Goal: Task Accomplishment & Management: Manage account settings

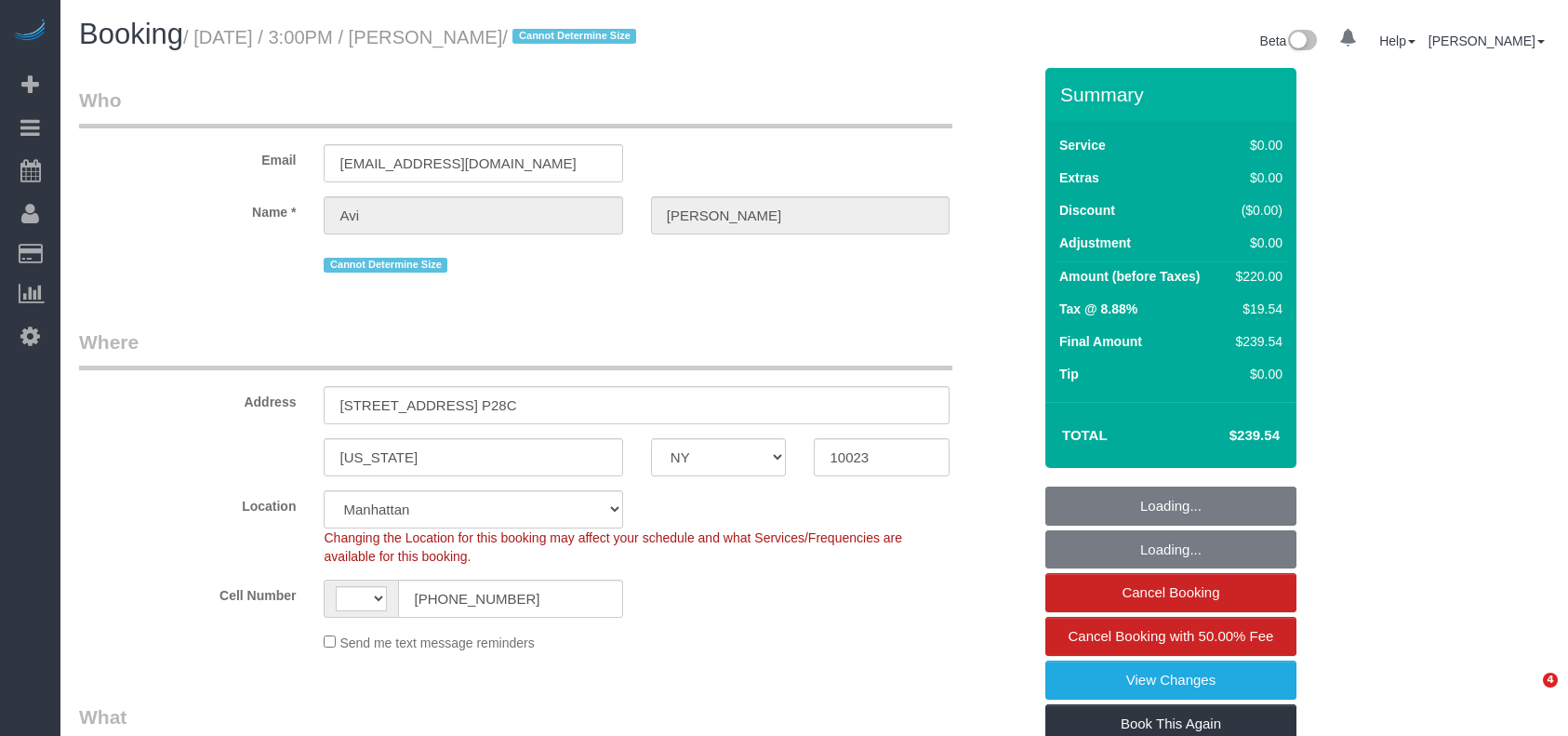
select select "NY"
select select "number:61"
select select "number:77"
select select "number:15"
select select "number:5"
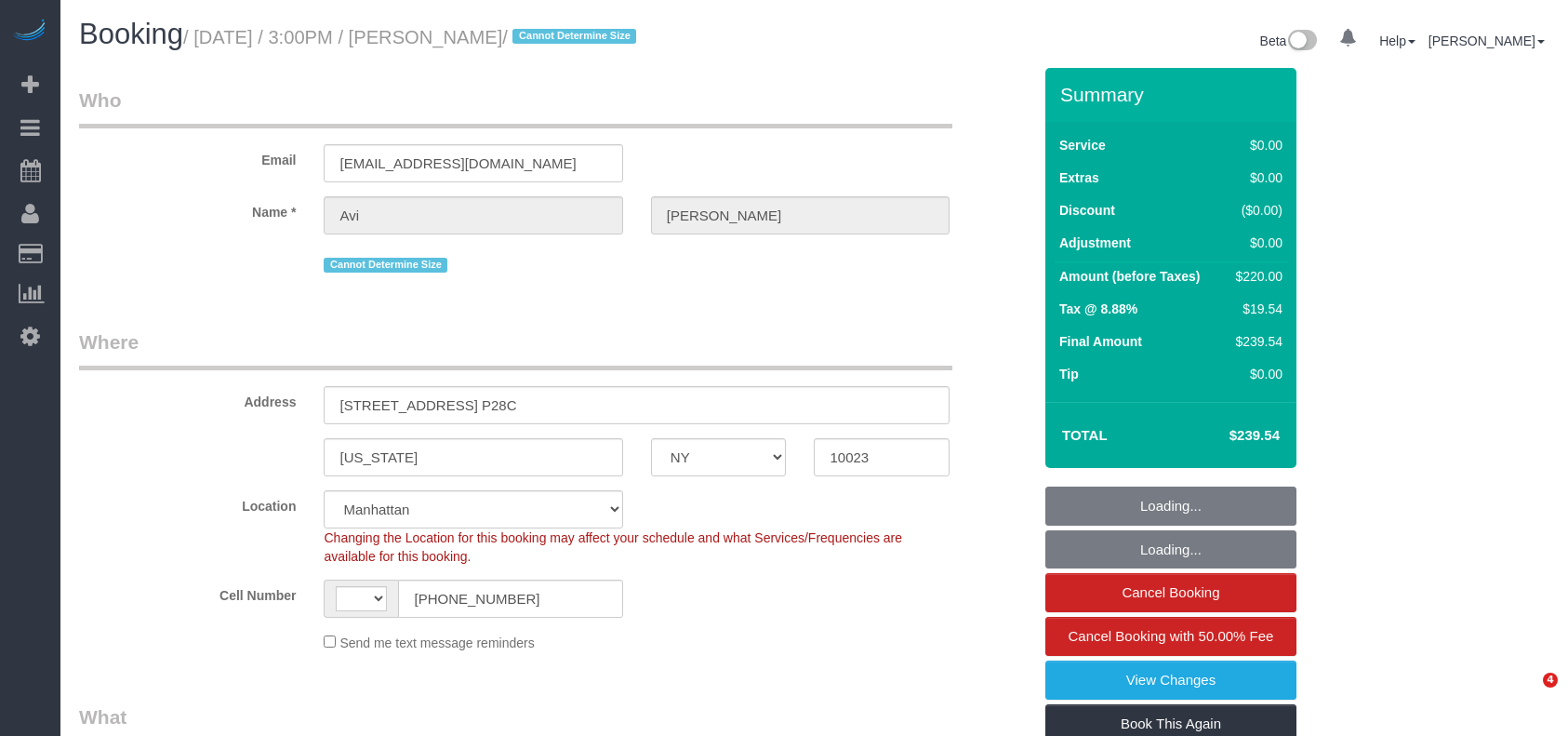
scroll to position [745, 0]
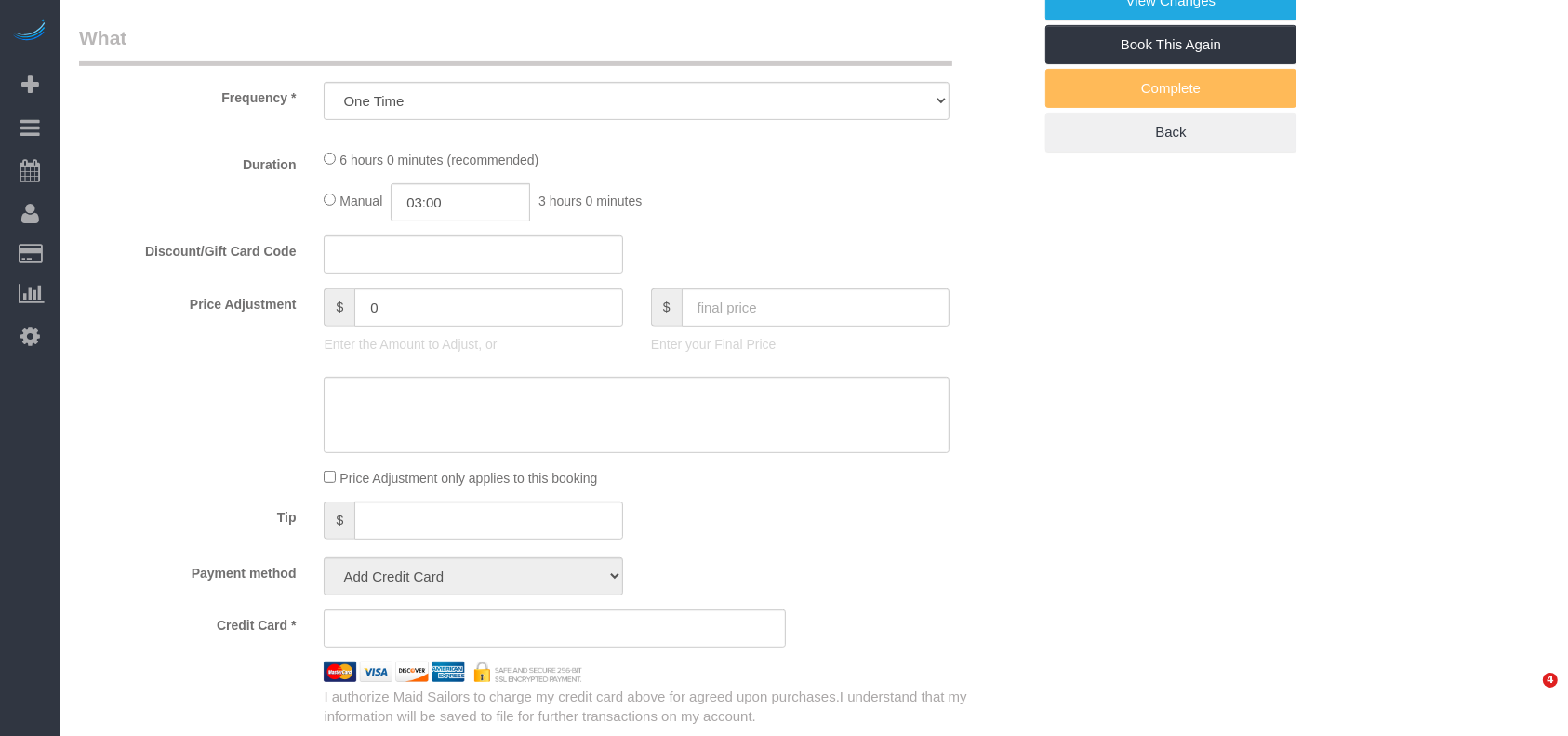
select select "object:962"
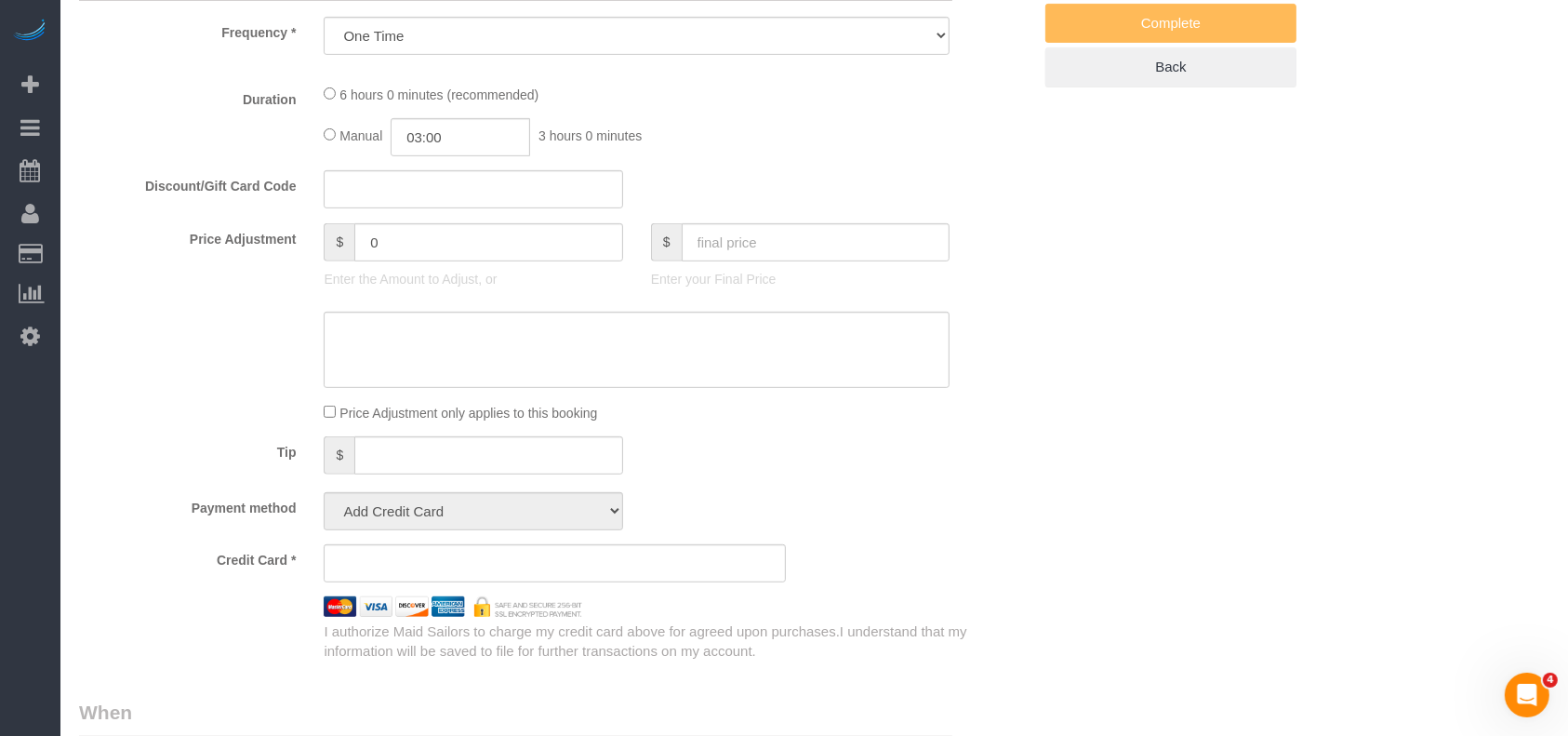
scroll to position [0, 0]
select select "string:US"
select select "string:stripe-pm_1R1tF14VGloSiKo7U8tSIWlt"
select select "2"
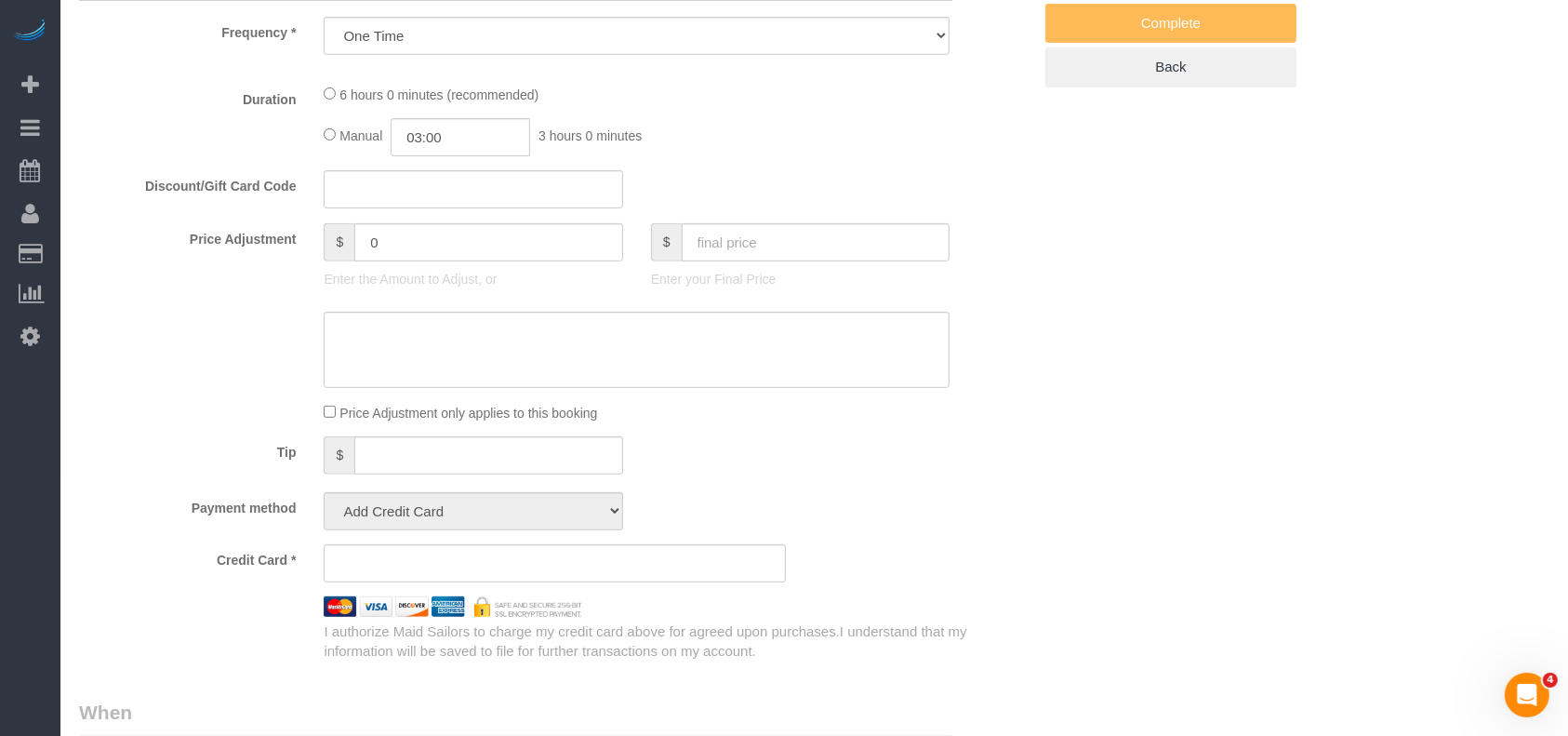
select select "spot1"
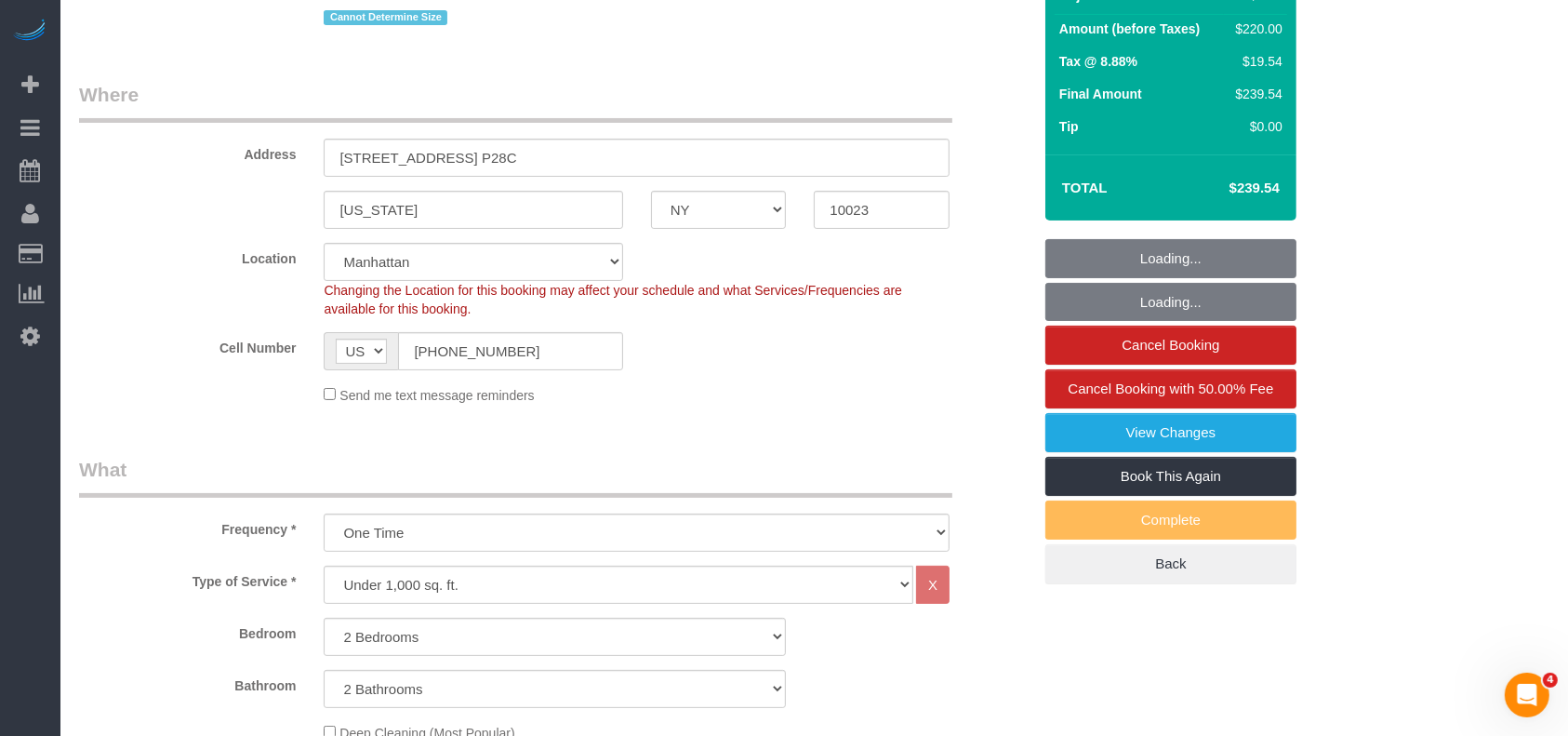
select select "2"
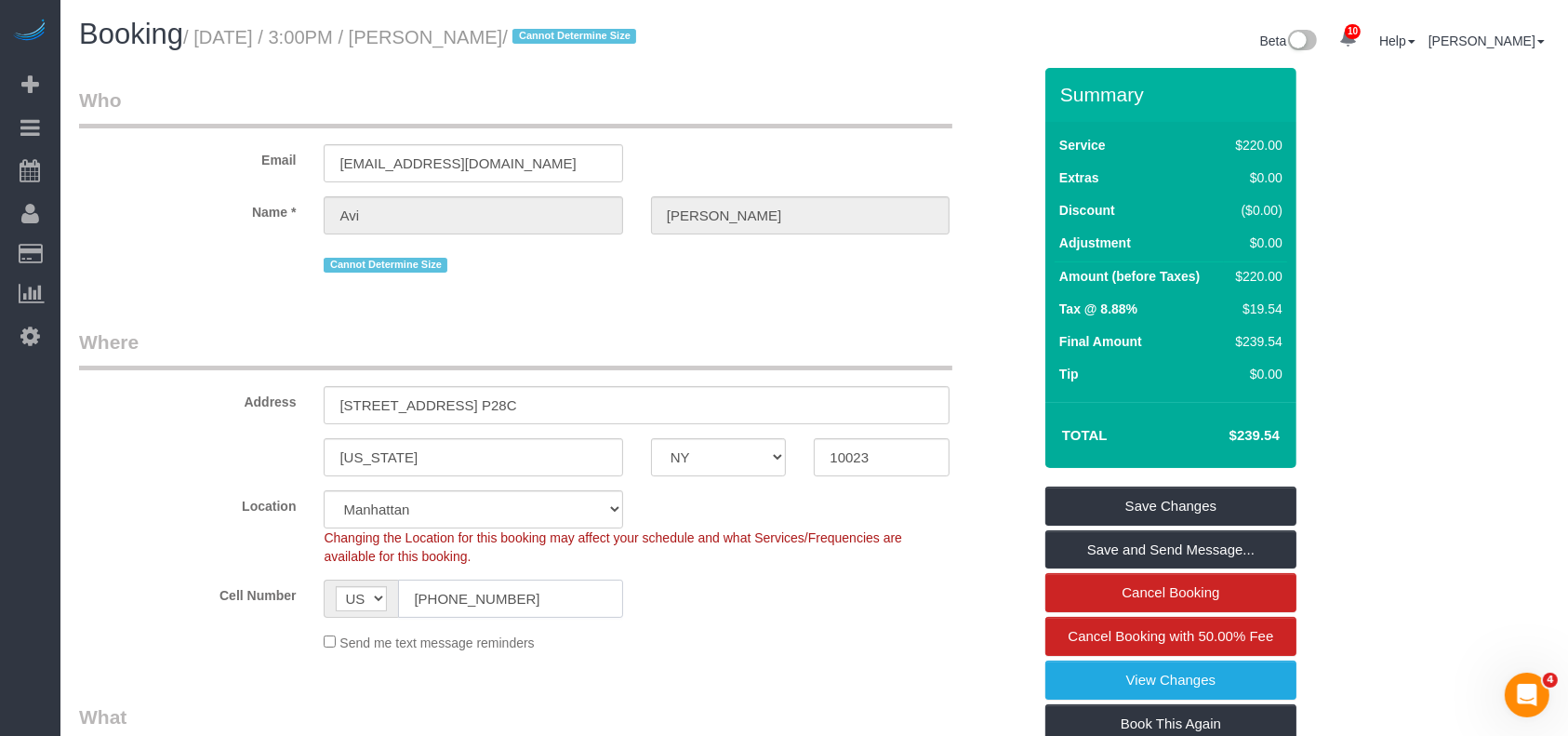
click at [490, 601] on input "1 (917) 257-8519" at bounding box center [510, 599] width 224 height 38
click at [489, 603] on input "1 (917) 257-8519" at bounding box center [510, 599] width 224 height 38
click at [489, 601] on input "1 (917) 257-8519" at bounding box center [510, 599] width 224 height 38
click at [489, 600] on input "1 (917) 257-8519" at bounding box center [510, 599] width 224 height 38
click at [491, 600] on input "1 (917) 257-8519" at bounding box center [510, 599] width 224 height 38
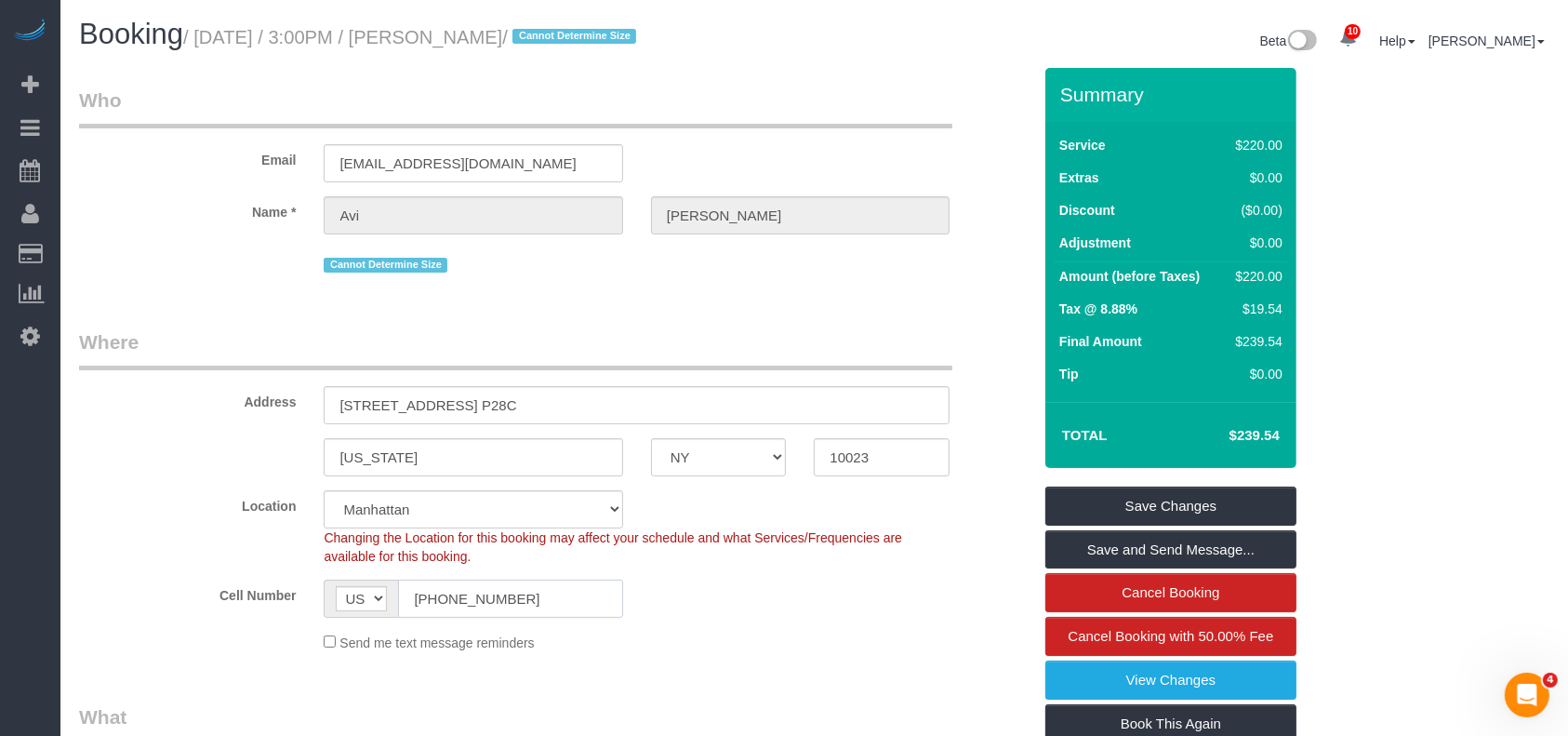
click at [491, 605] on input "1 (917) 257-8519" at bounding box center [510, 599] width 224 height 38
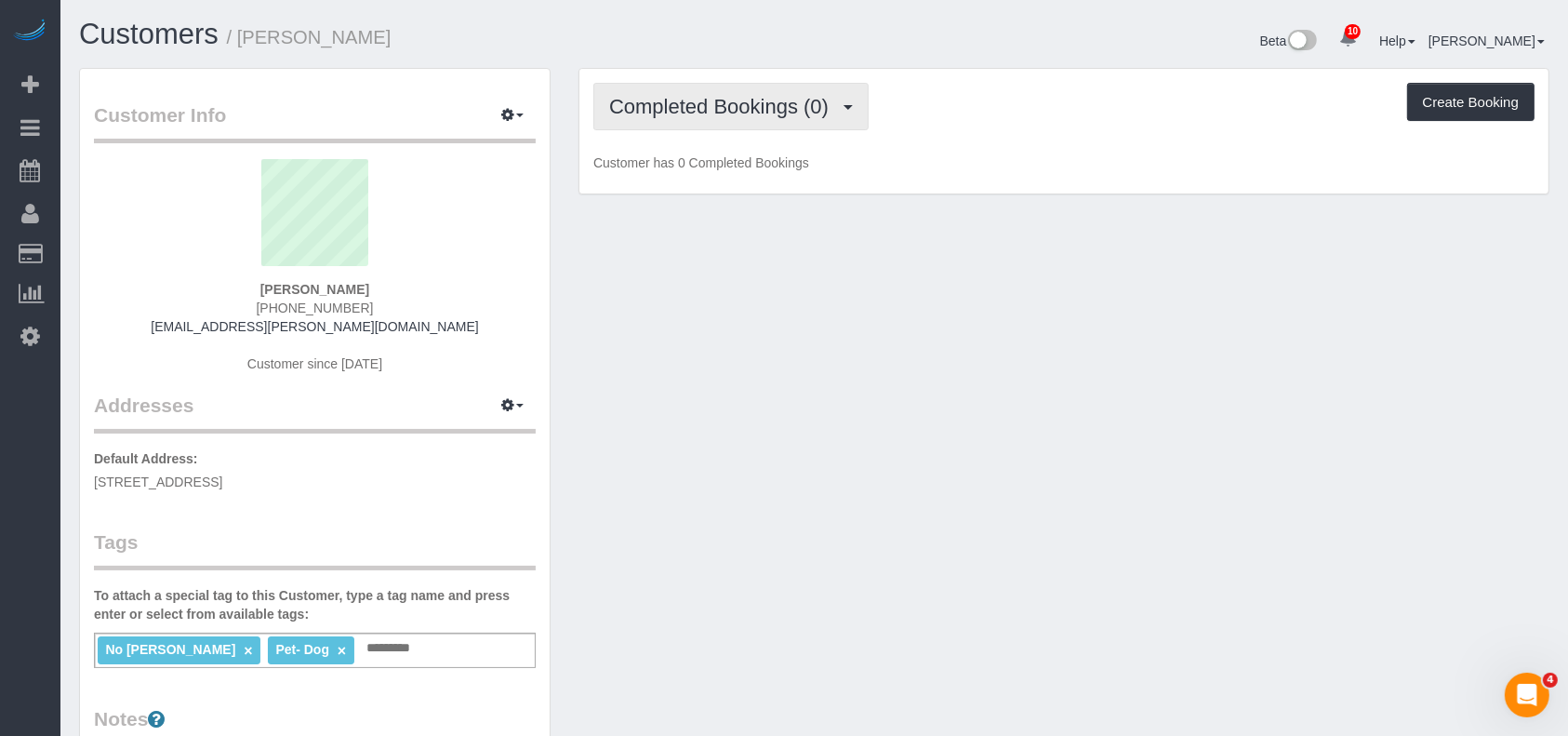
click at [838, 114] on span "Completed Bookings (0)" at bounding box center [723, 106] width 229 height 24
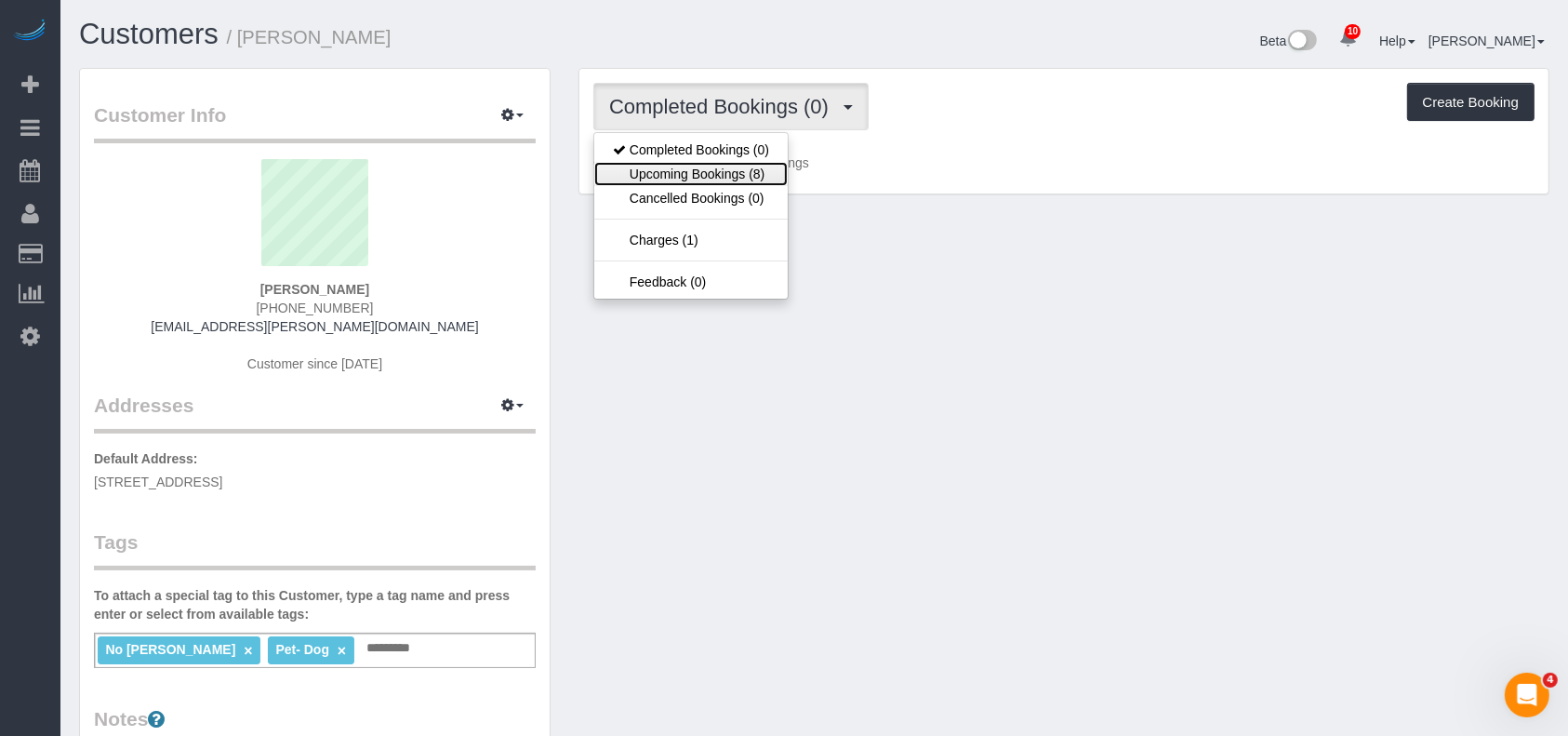
click at [705, 166] on link "Upcoming Bookings (8)" at bounding box center [690, 174] width 194 height 25
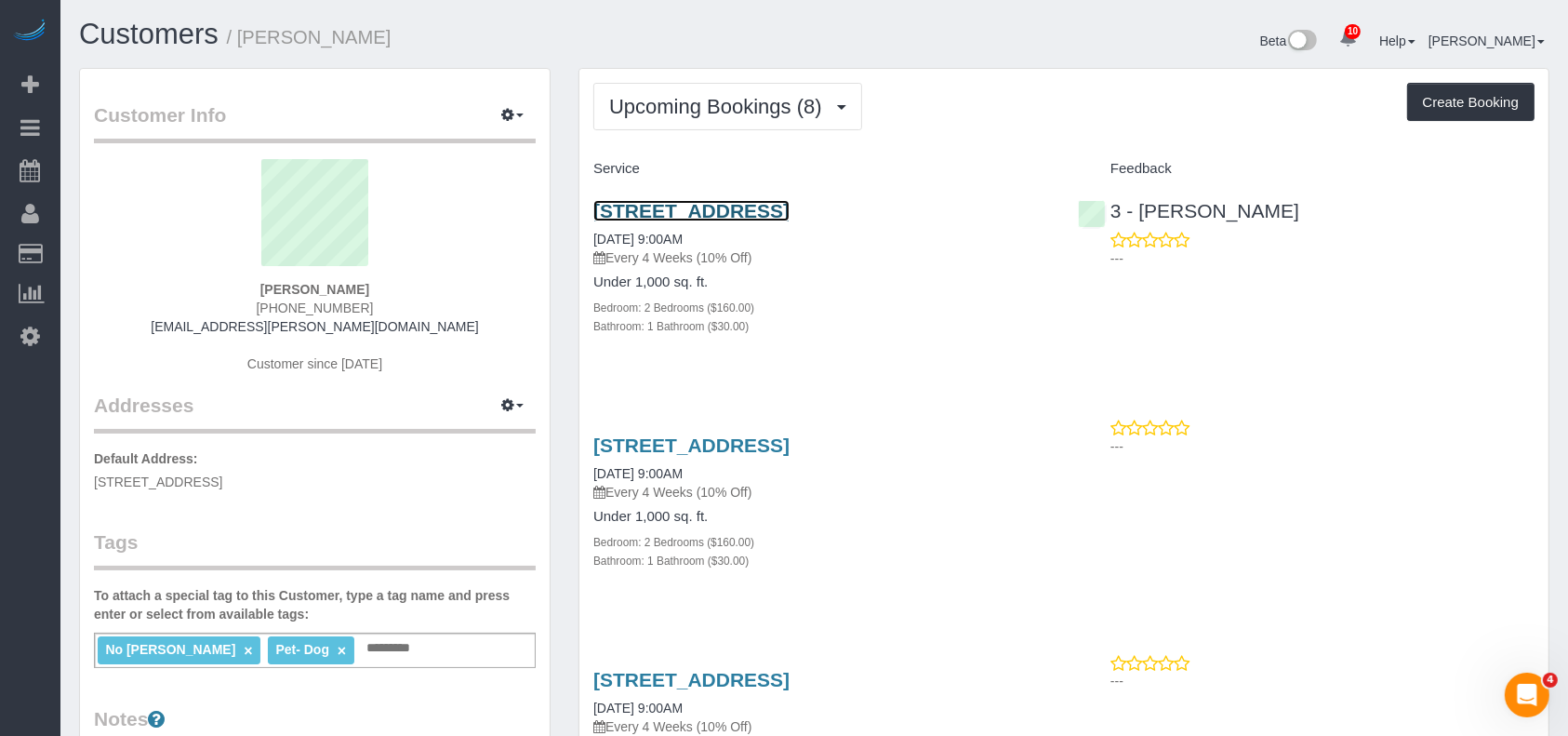
click at [749, 206] on link "[STREET_ADDRESS]" at bounding box center [690, 210] width 196 height 22
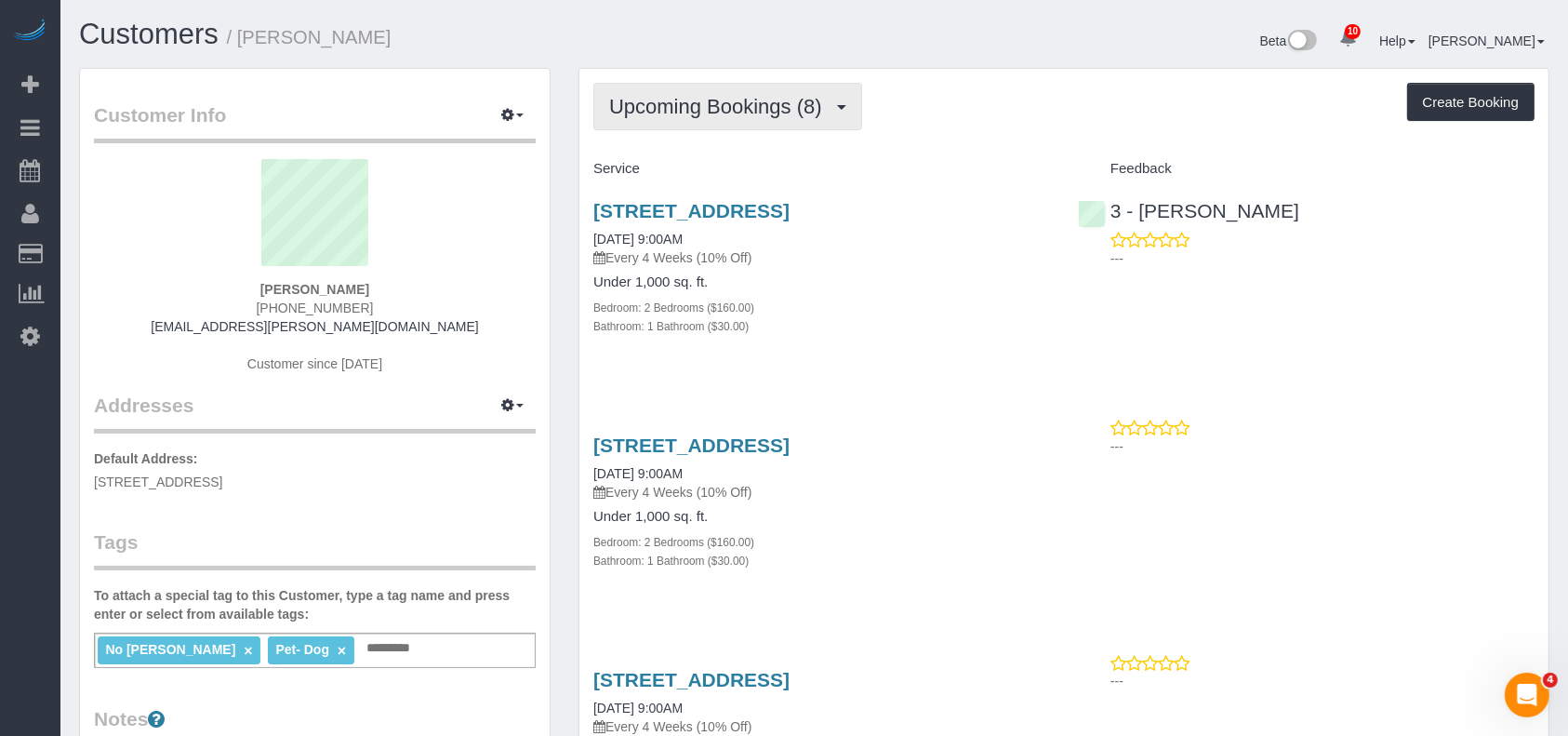
click at [798, 110] on span "Upcoming Bookings (8)" at bounding box center [720, 106] width 222 height 24
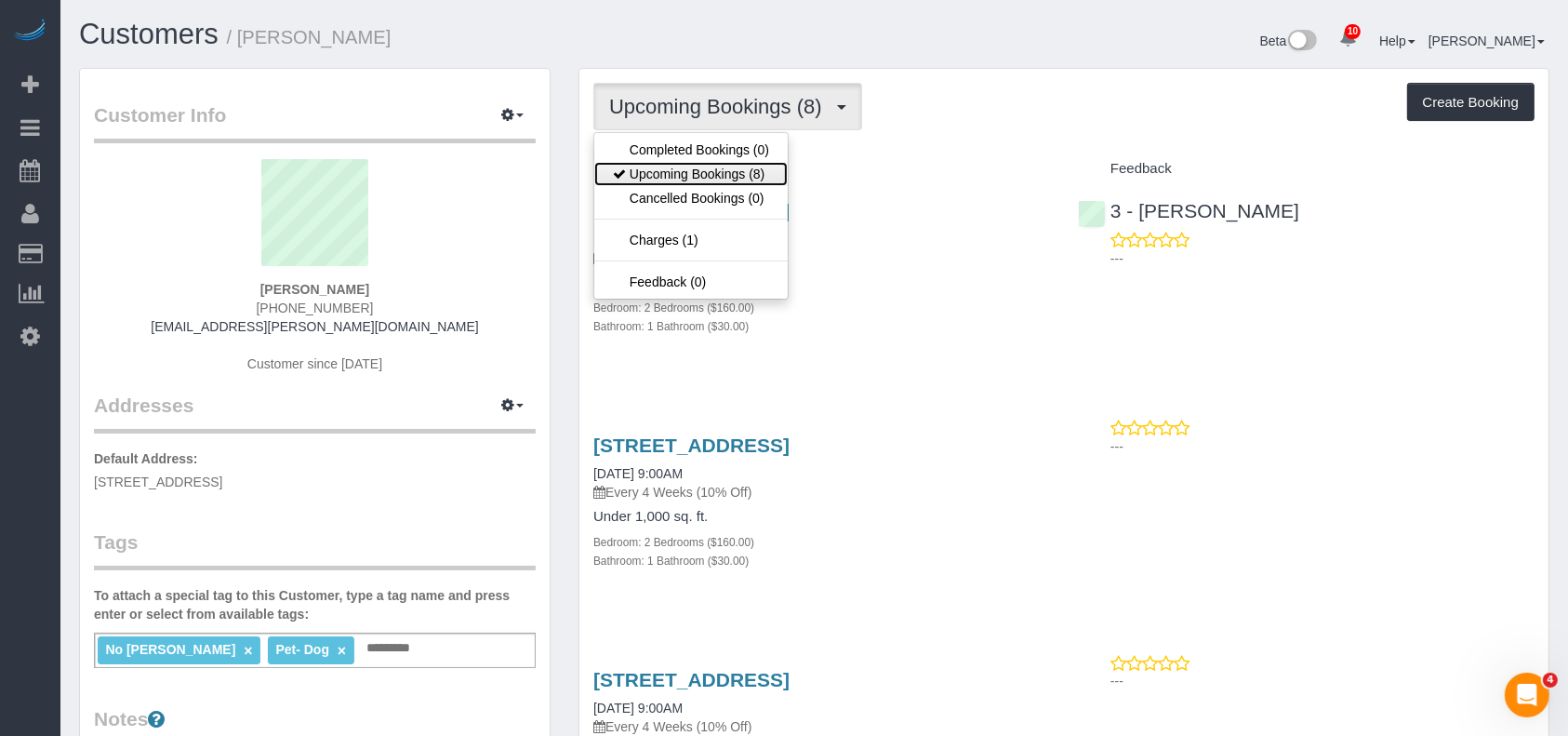
click at [730, 166] on link "Upcoming Bookings (8)" at bounding box center [690, 174] width 194 height 25
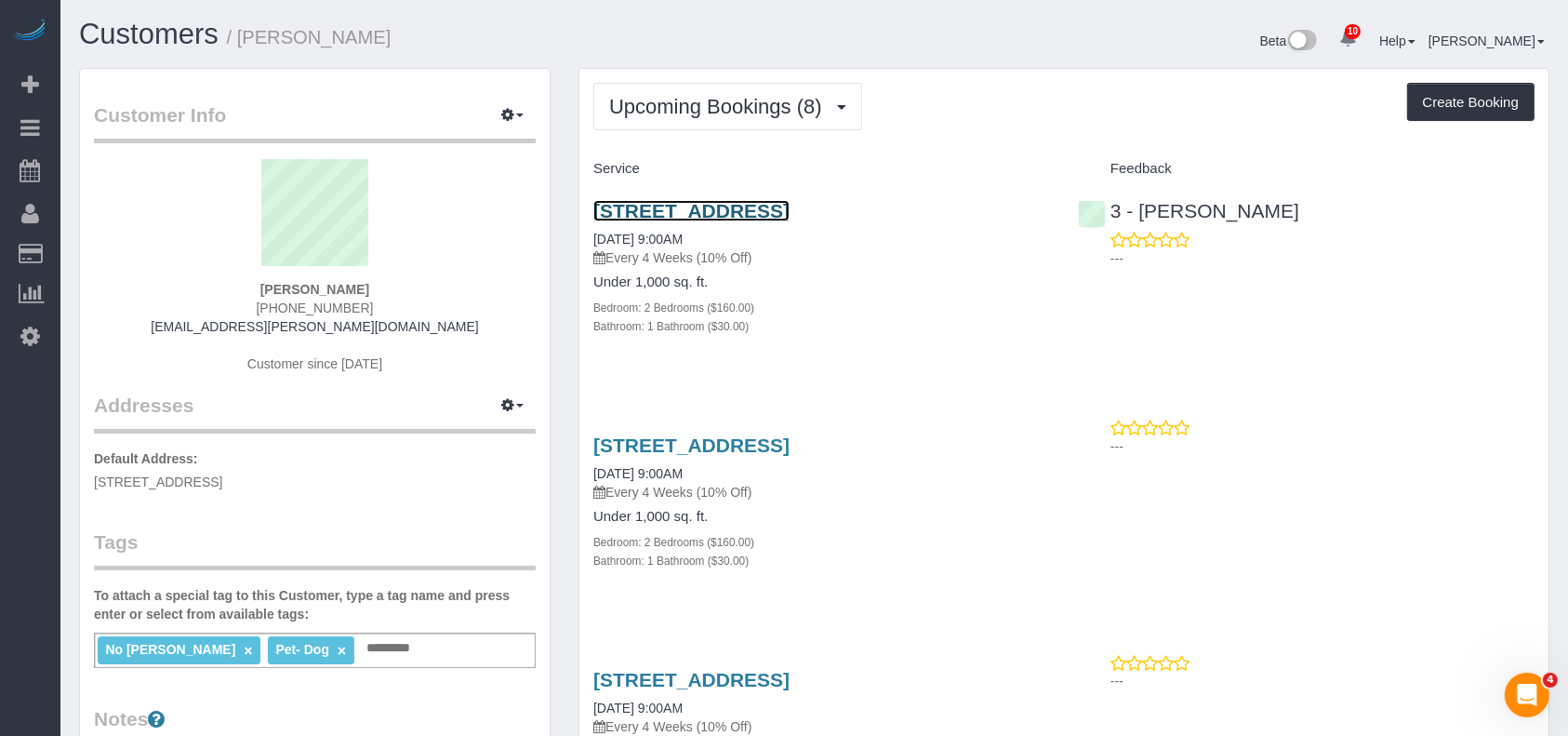
click at [790, 202] on link "[STREET_ADDRESS]" at bounding box center [690, 210] width 196 height 22
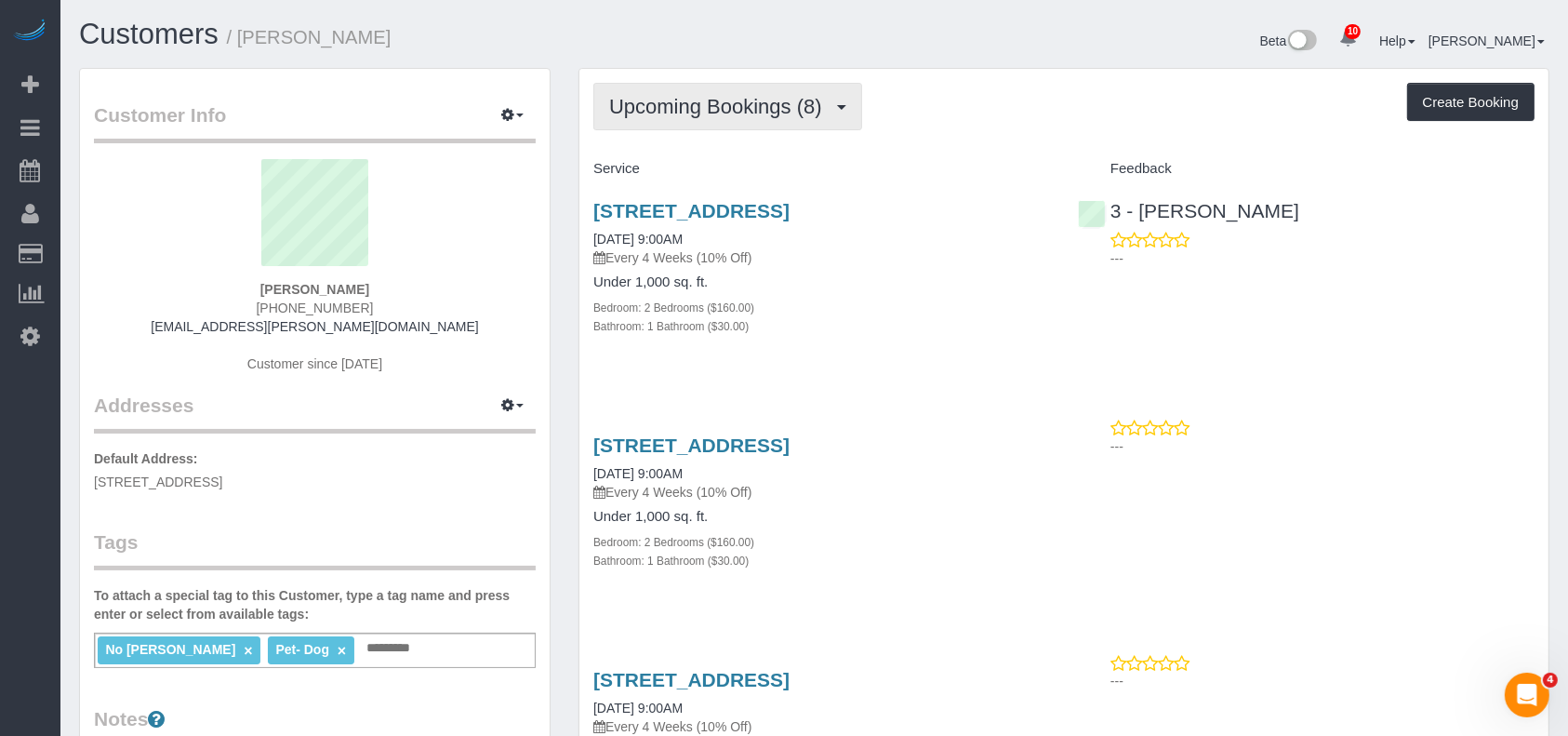
click at [825, 108] on span "Upcoming Bookings (8)" at bounding box center [720, 106] width 222 height 24
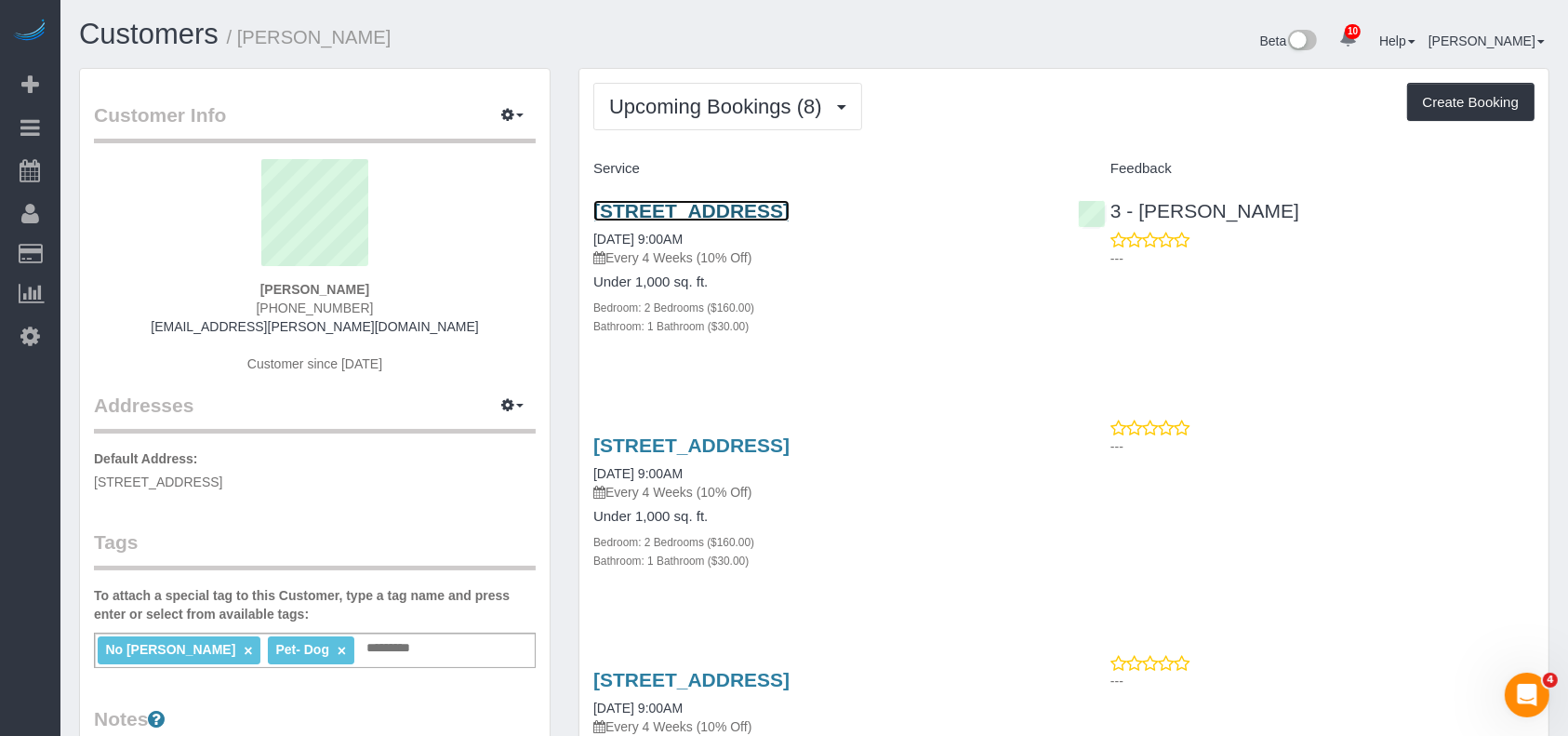
click at [722, 208] on link "5941 60th Street, Apt. 1, Flushing, NY 11378" at bounding box center [690, 210] width 196 height 22
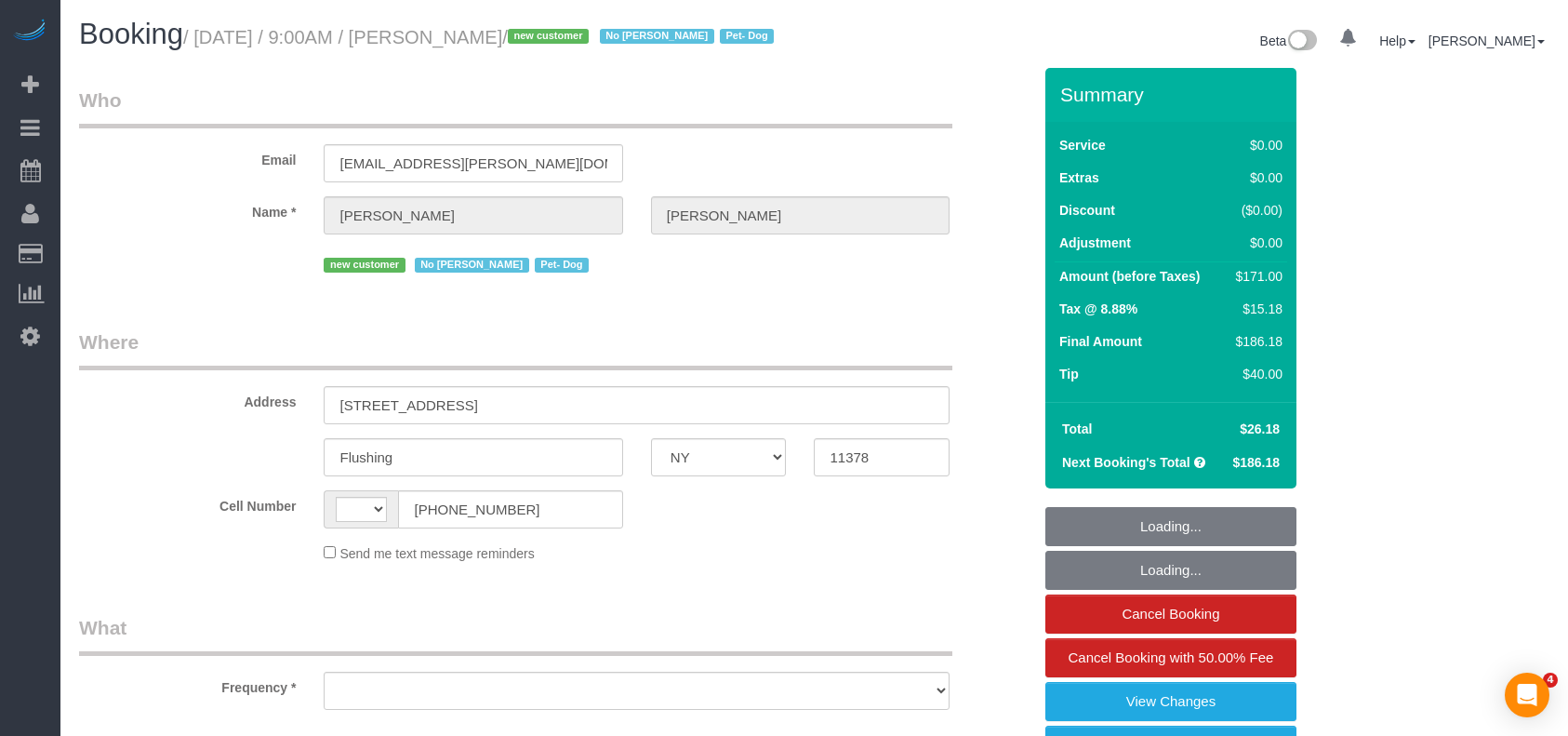
select select "NY"
select select "string:US"
select select "object:733"
select select "string:stripe-pm_1RnmRH4VGloSiKo78PgaNAJg"
select select "number:56"
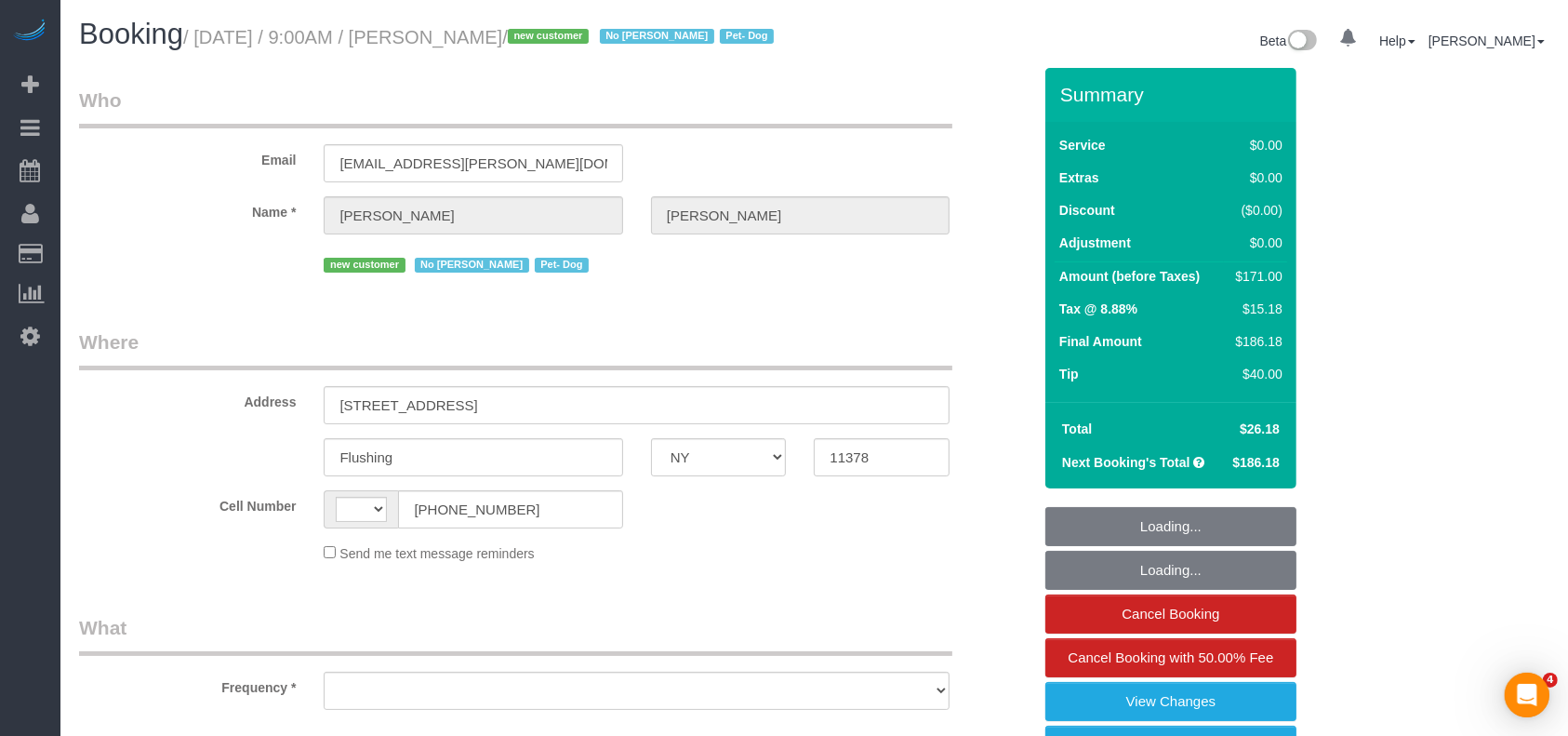
select select "number:74"
select select "number:13"
select select "number:5"
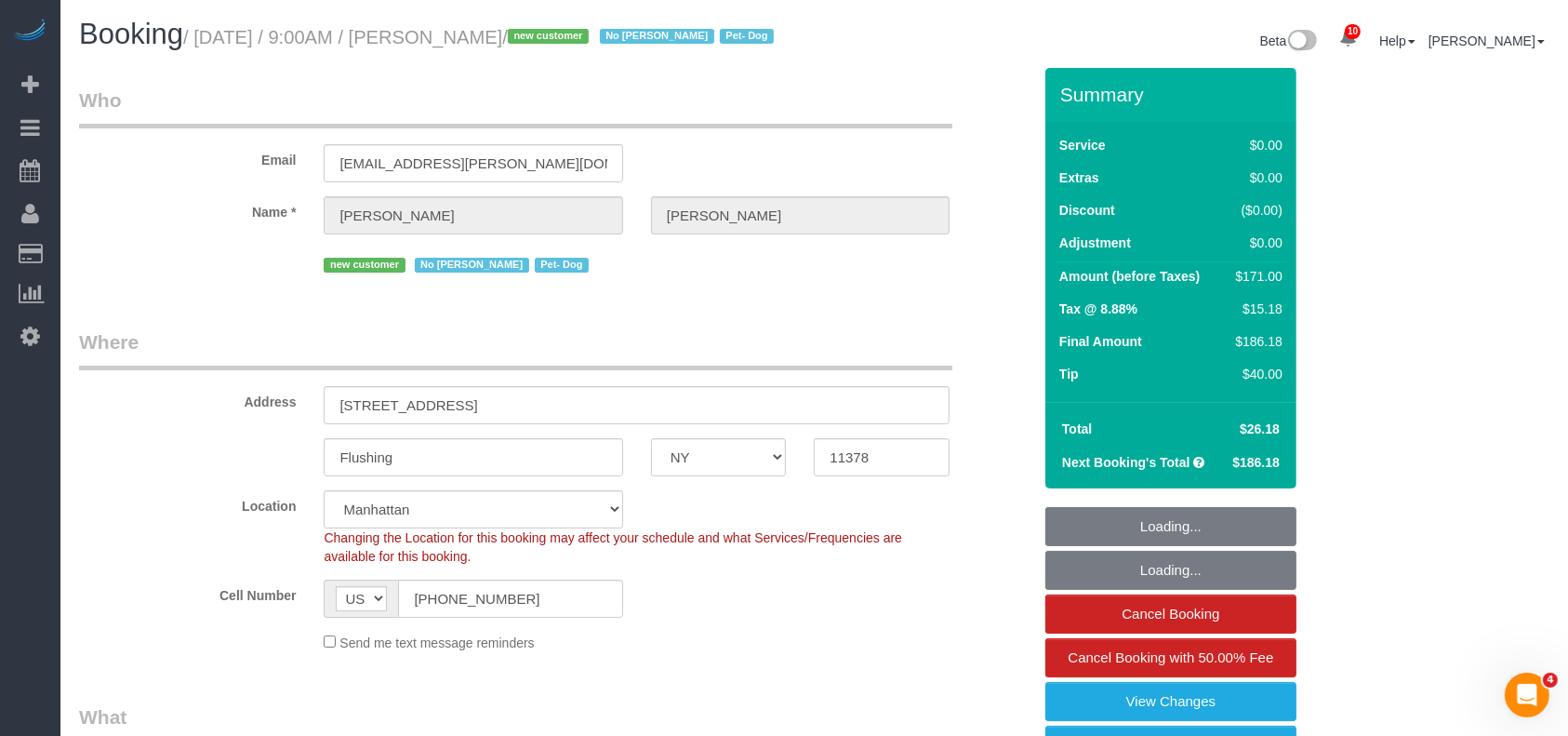
select select "spot1"
select select "object:1407"
select select "2"
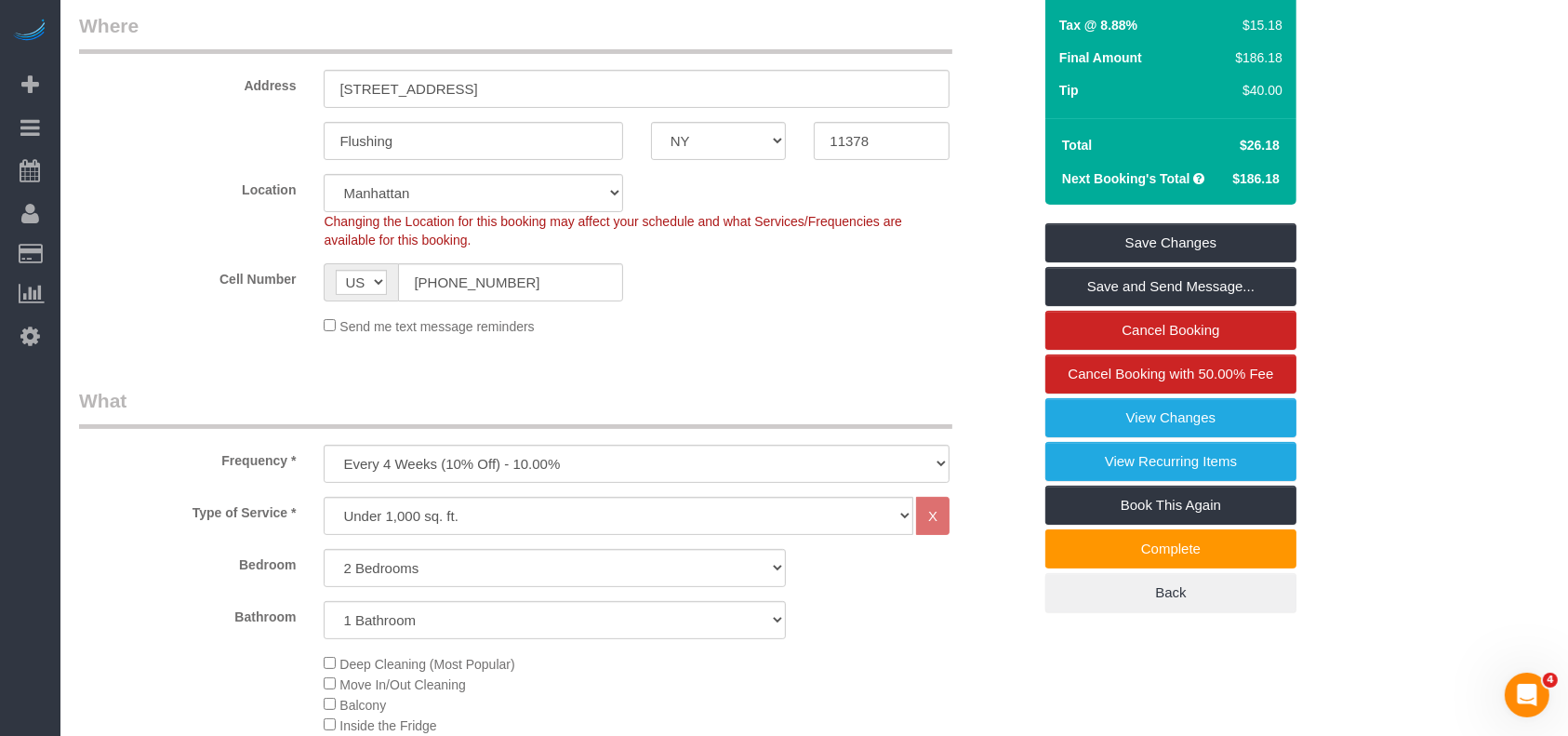
scroll to position [372, 0]
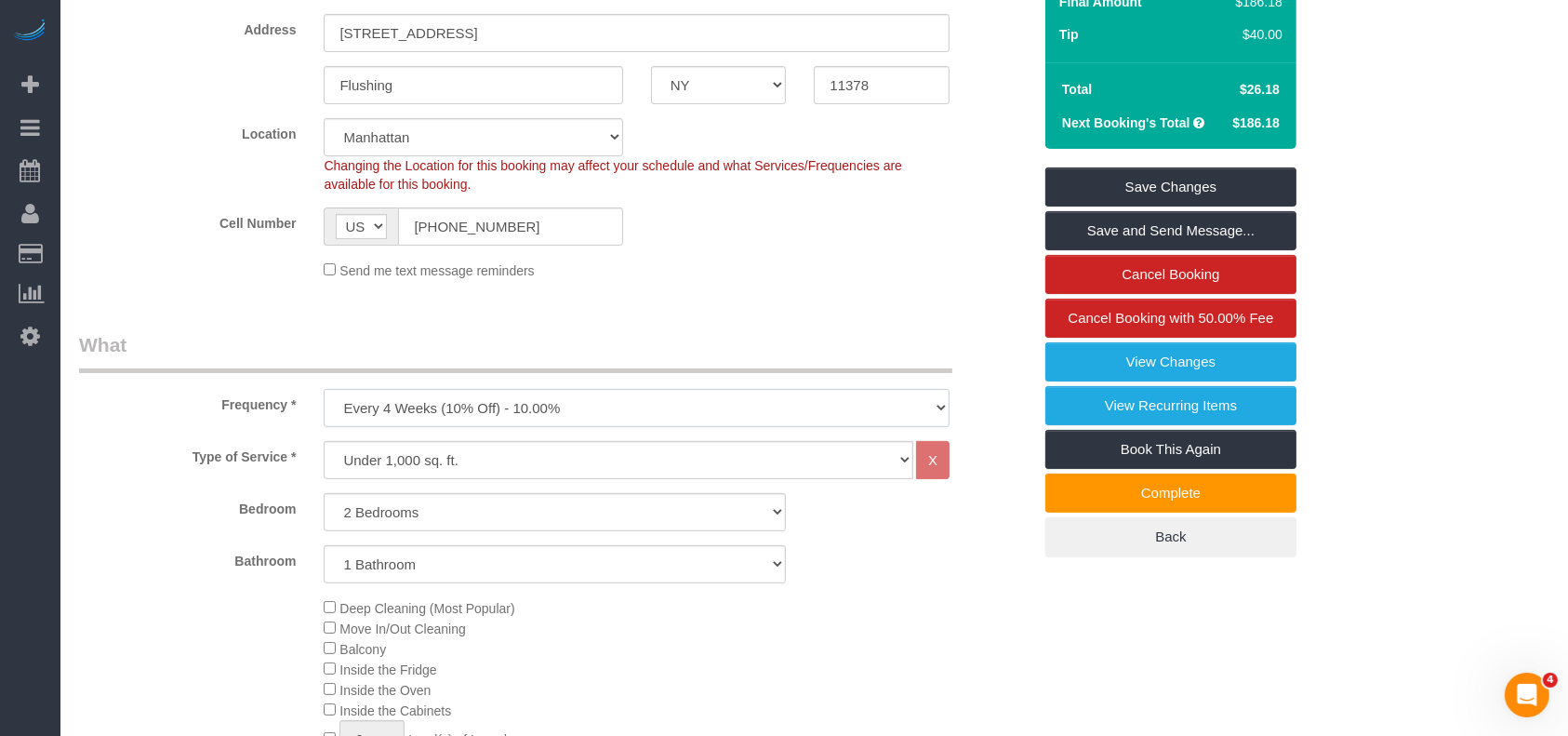
click at [924, 427] on select "One Time Weekly (20% Off) - 20.00% Every 2 Weeks (15% Off) - 15.00% Every 4 Wee…" at bounding box center [636, 408] width 626 height 38
select select "object:1408"
click at [323, 412] on select "One Time Weekly (20% Off) - 20.00% Every 2 Weeks (15% Off) - 15.00% Every 4 Wee…" at bounding box center [636, 408] width 626 height 38
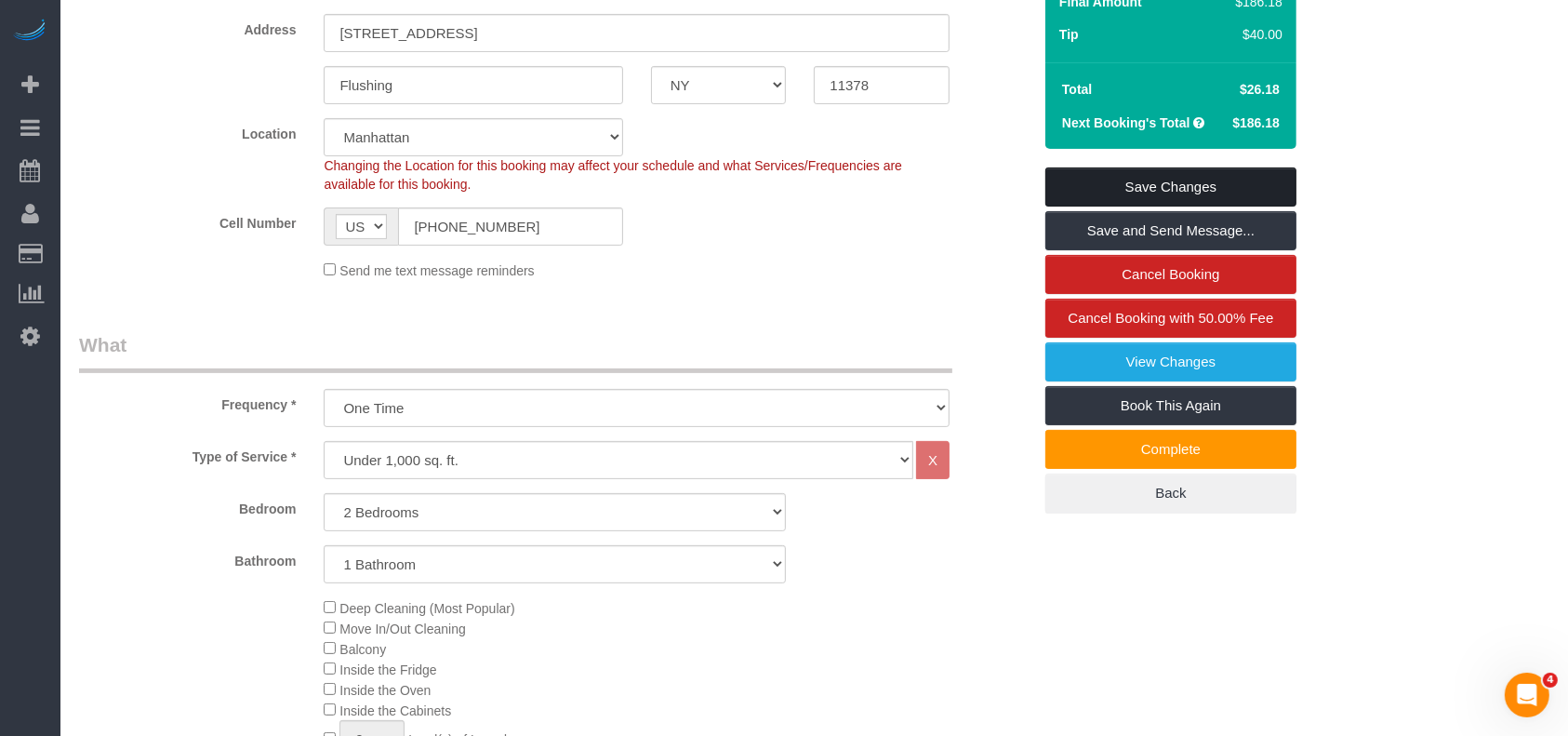
click at [1175, 200] on link "Save Changes" at bounding box center [1170, 186] width 251 height 39
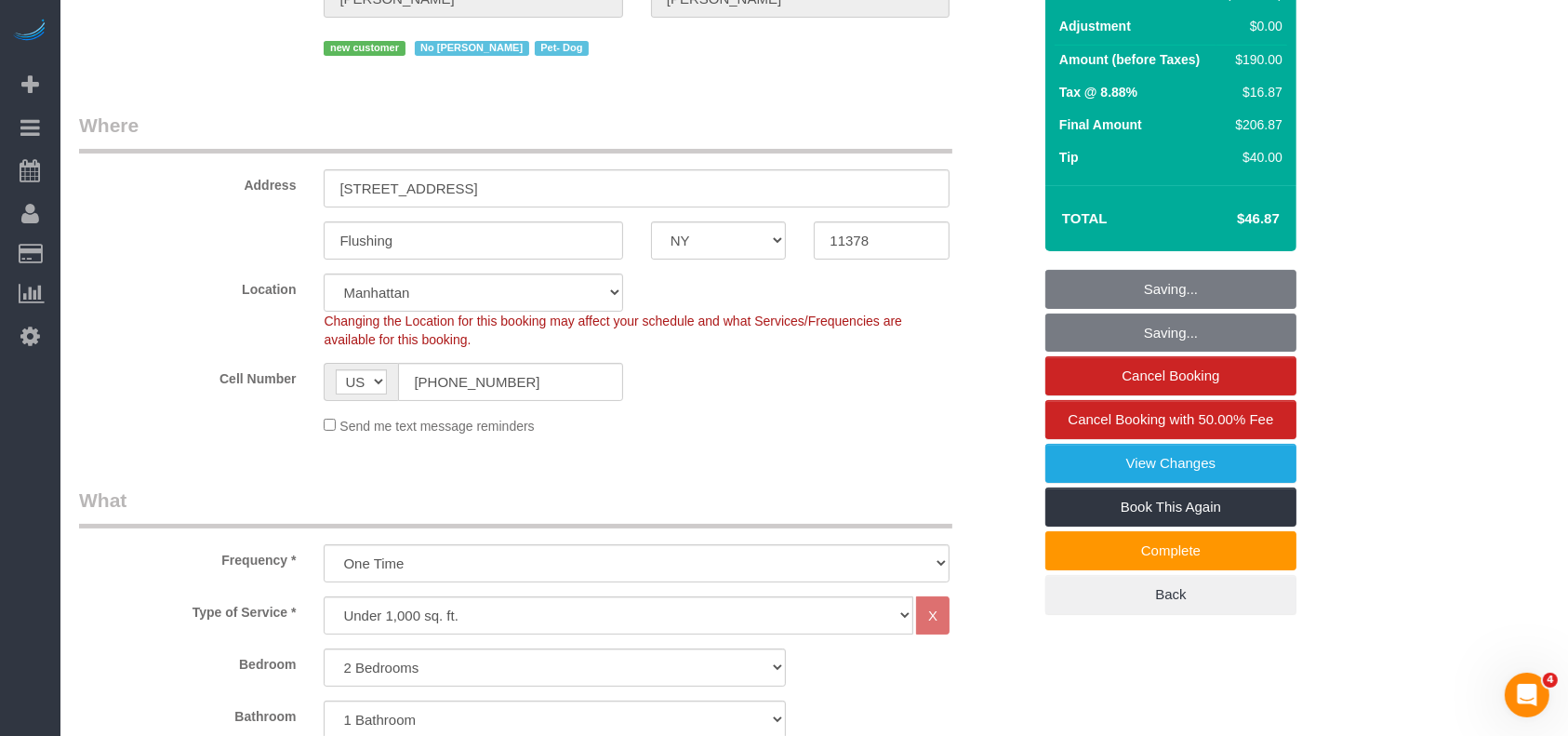
scroll to position [0, 0]
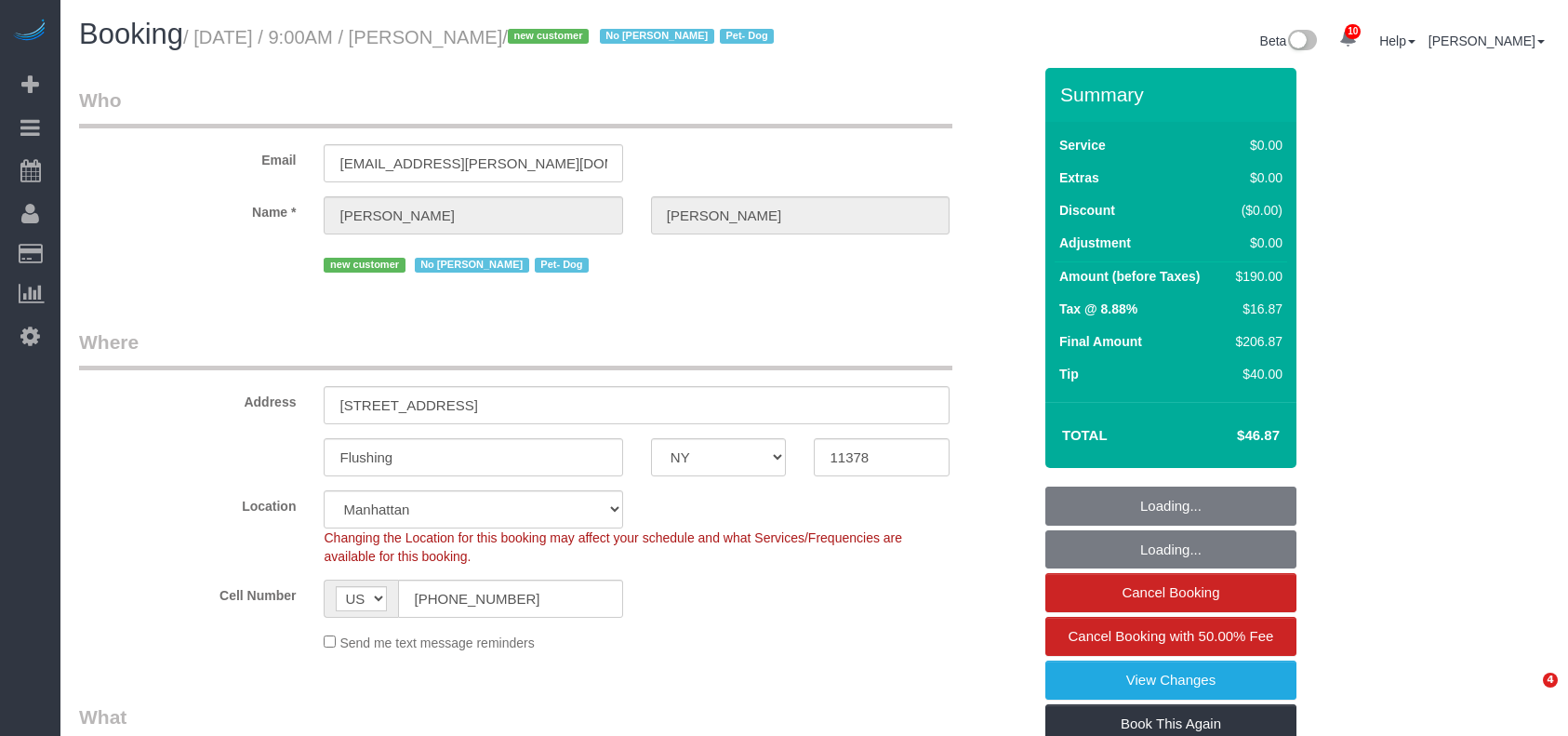
select select "NY"
select select "string:stripe-pm_1RnmRH4VGloSiKo78PgaNAJg"
select select "number:56"
select select "number:74"
select select "number:13"
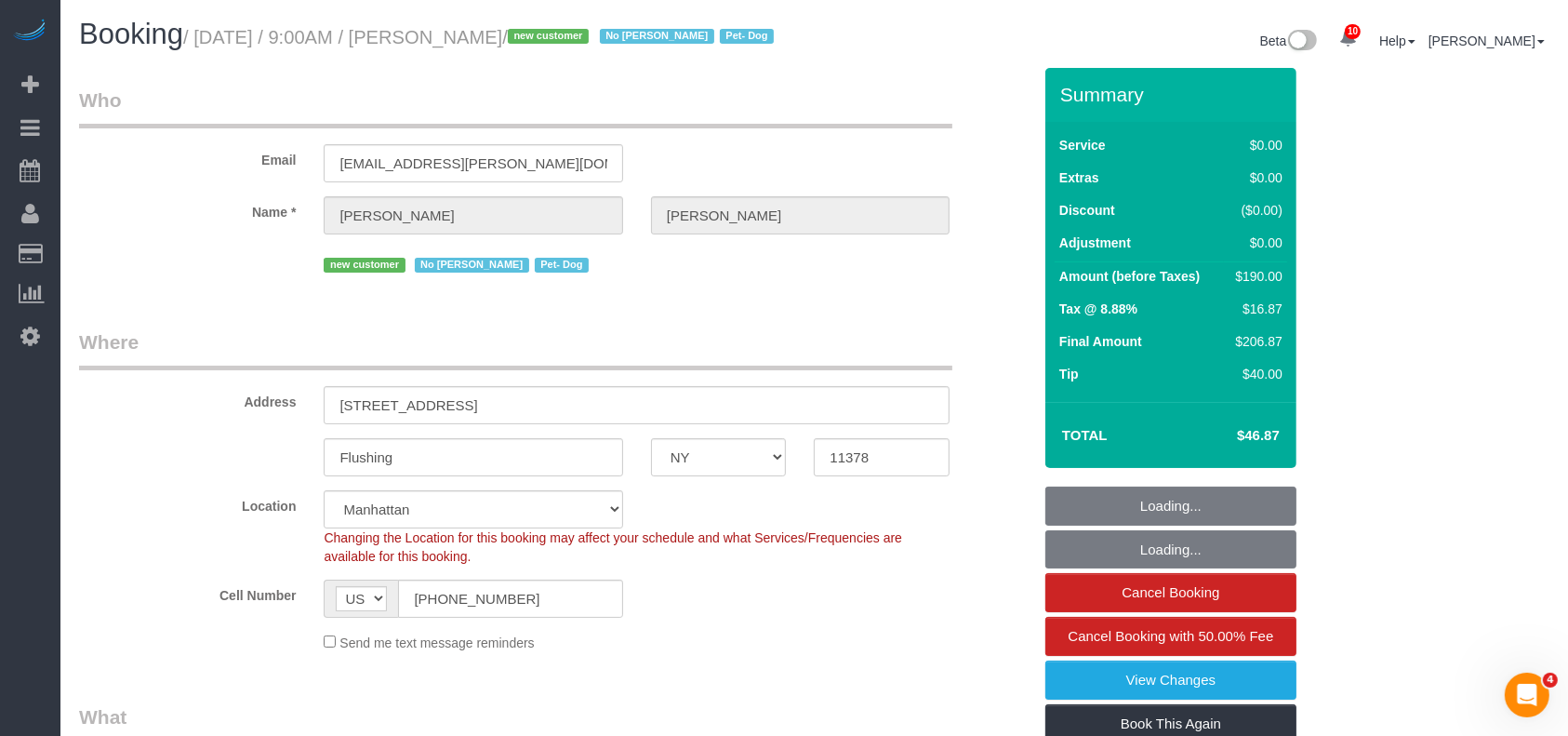
select select "number:5"
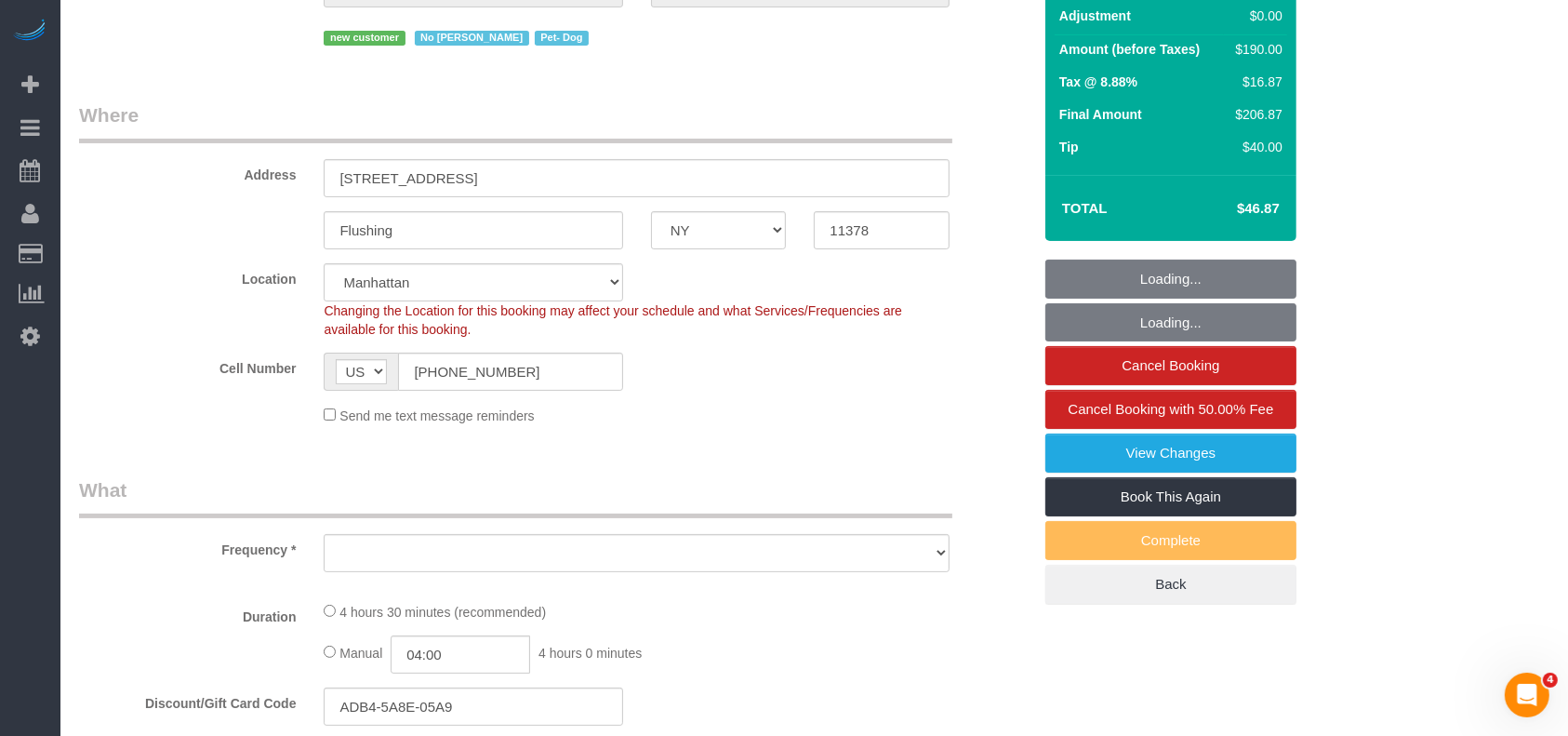
select select "object:869"
select select "spot1"
select select "2"
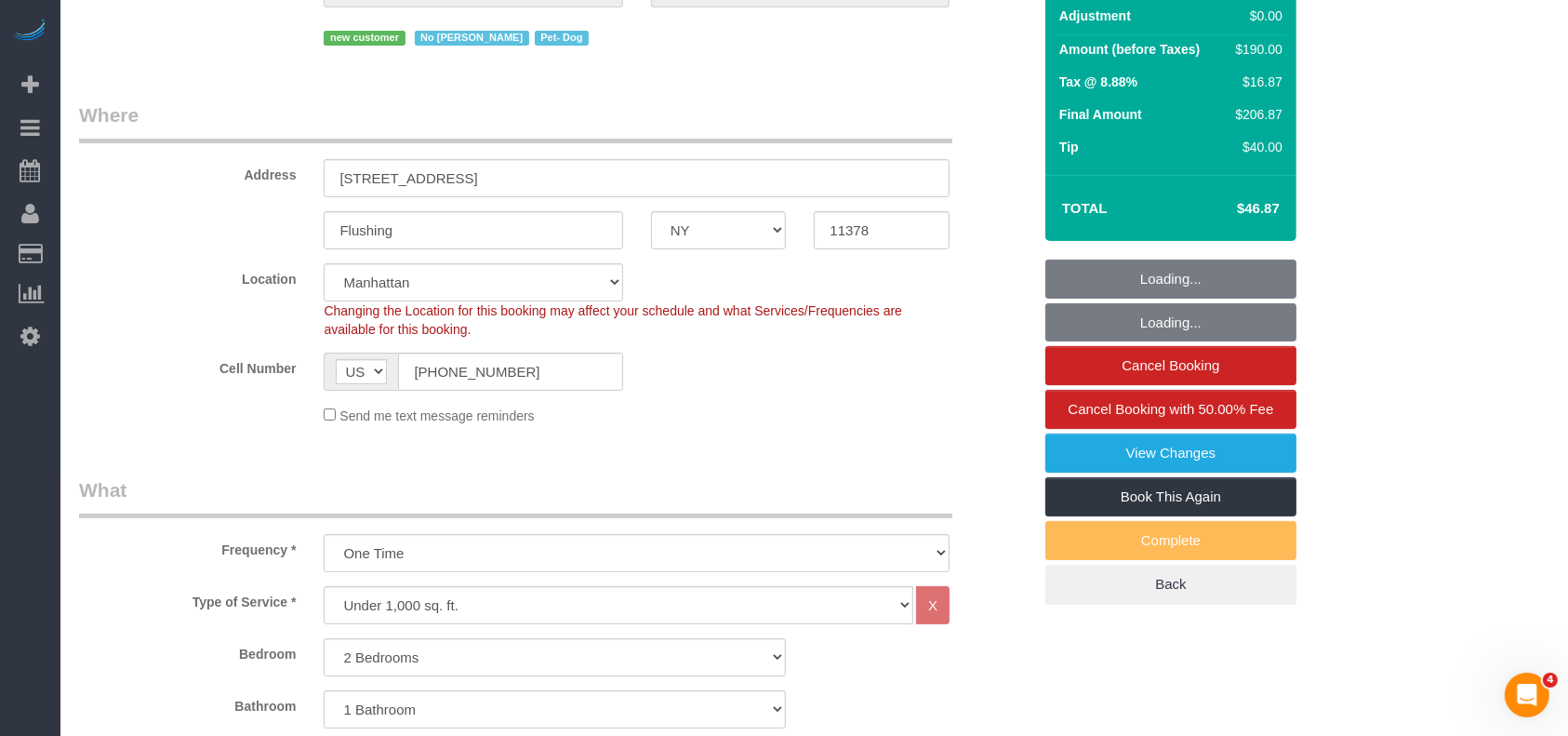
select select "object:1399"
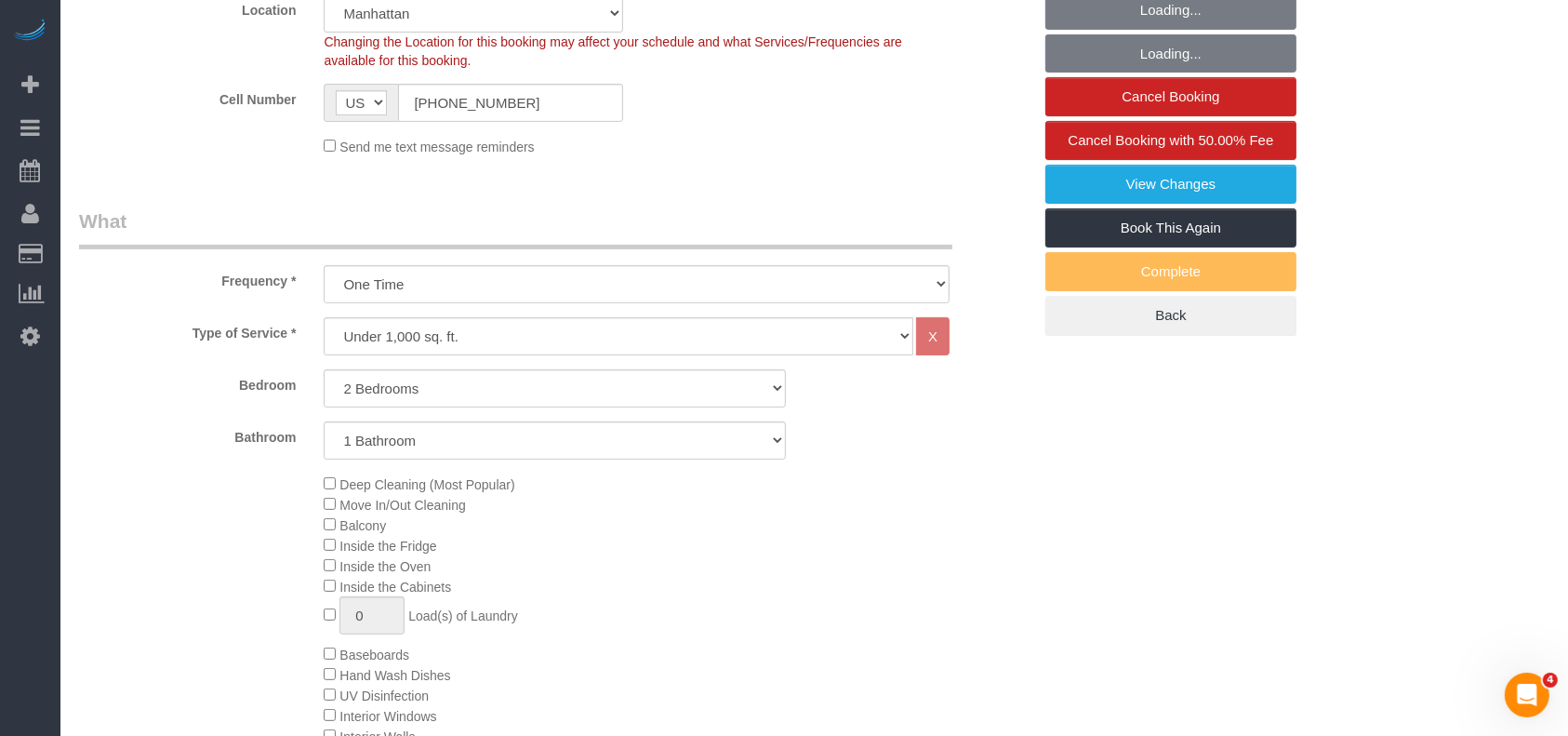
select select "2"
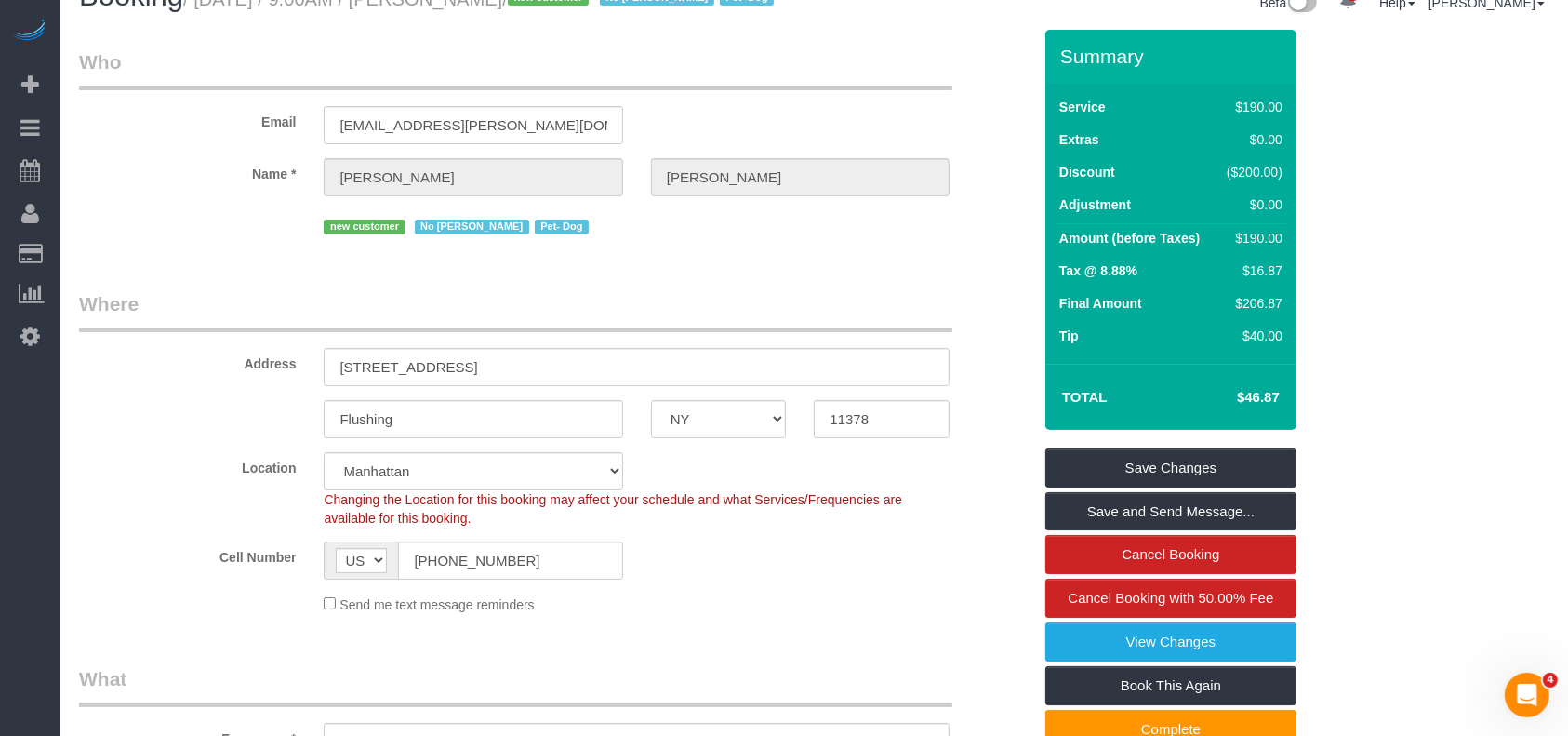
scroll to position [0, 0]
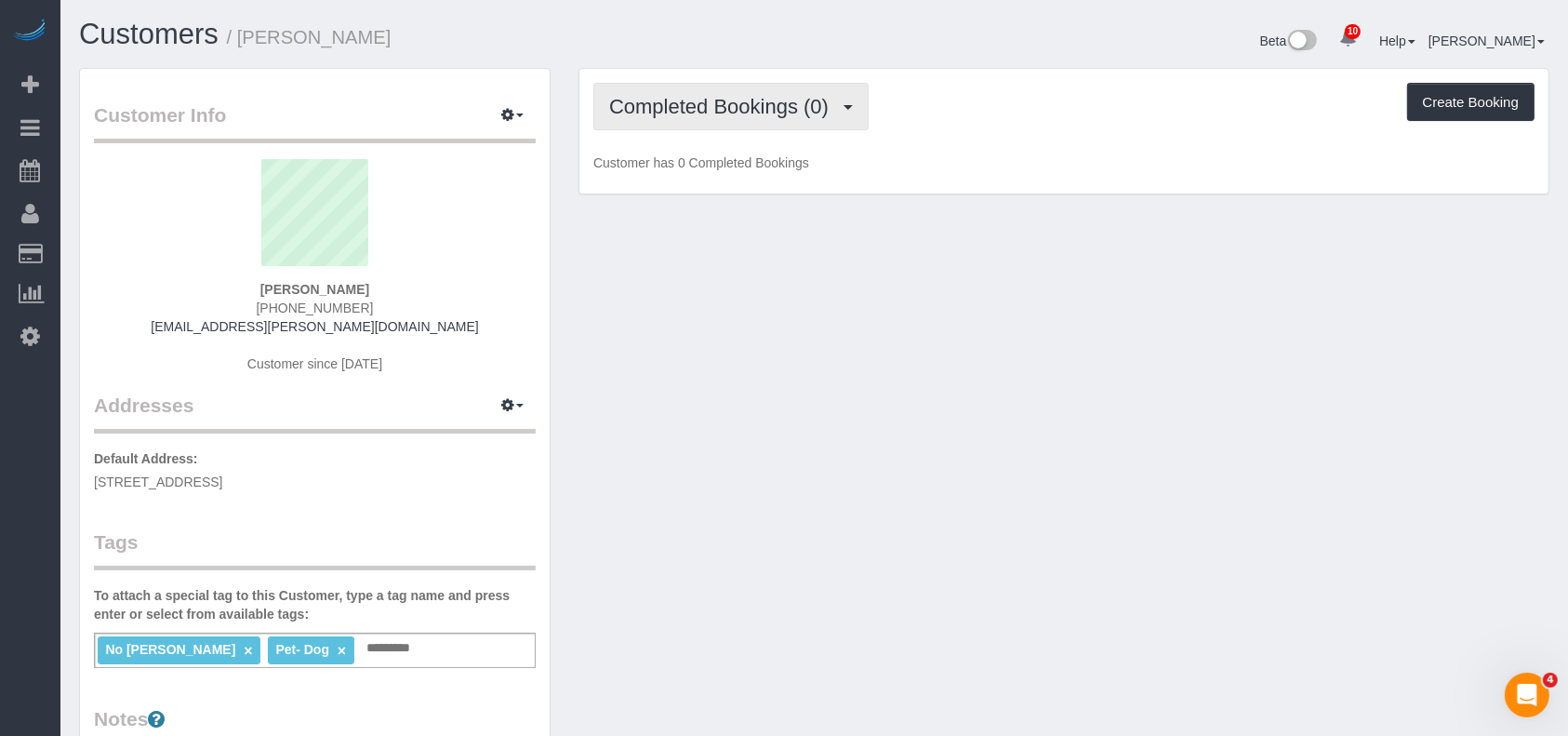
click at [818, 120] on button "Completed Bookings (0)" at bounding box center [730, 107] width 275 height 47
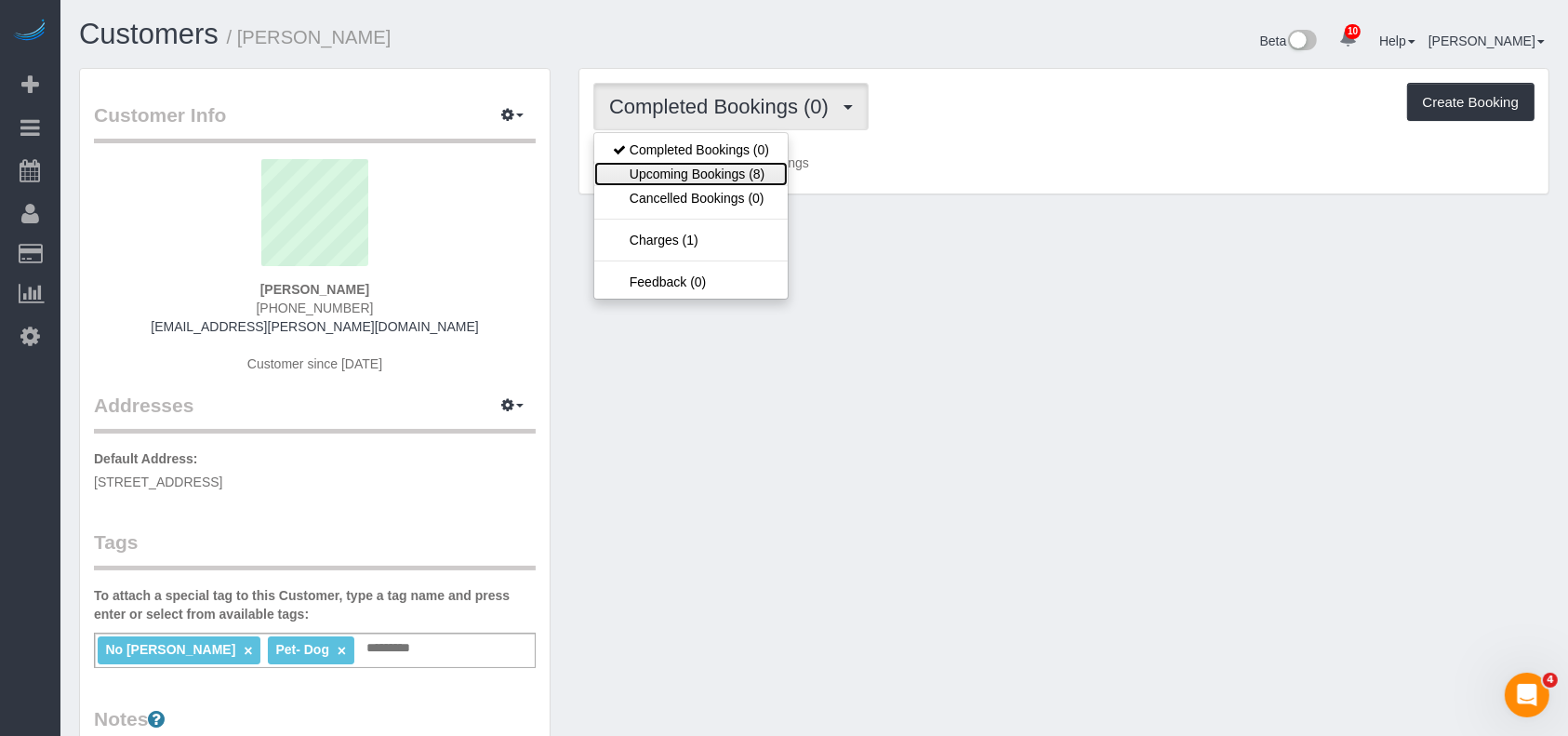
click at [674, 162] on link "Upcoming Bookings (8)" at bounding box center [690, 174] width 194 height 25
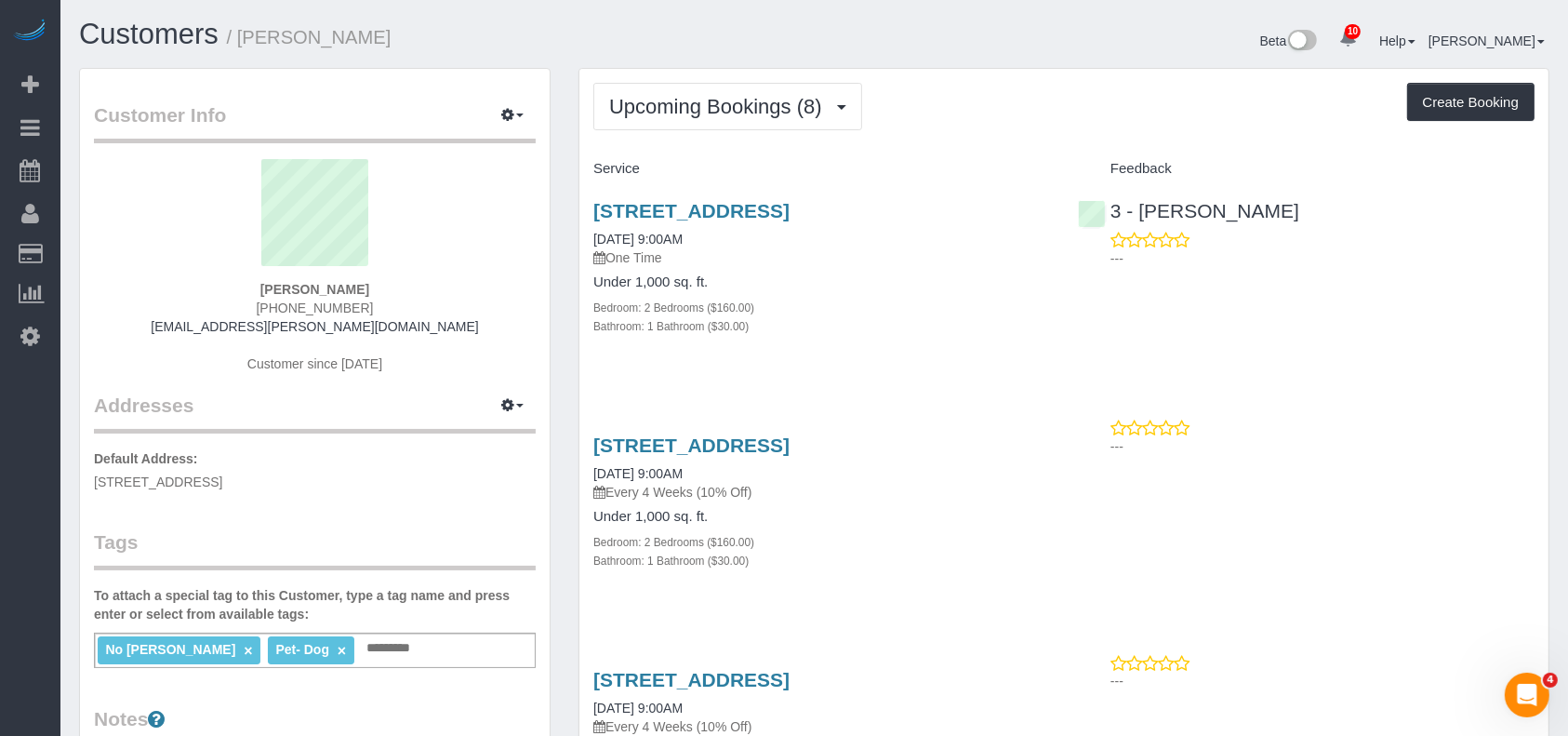
scroll to position [124, 0]
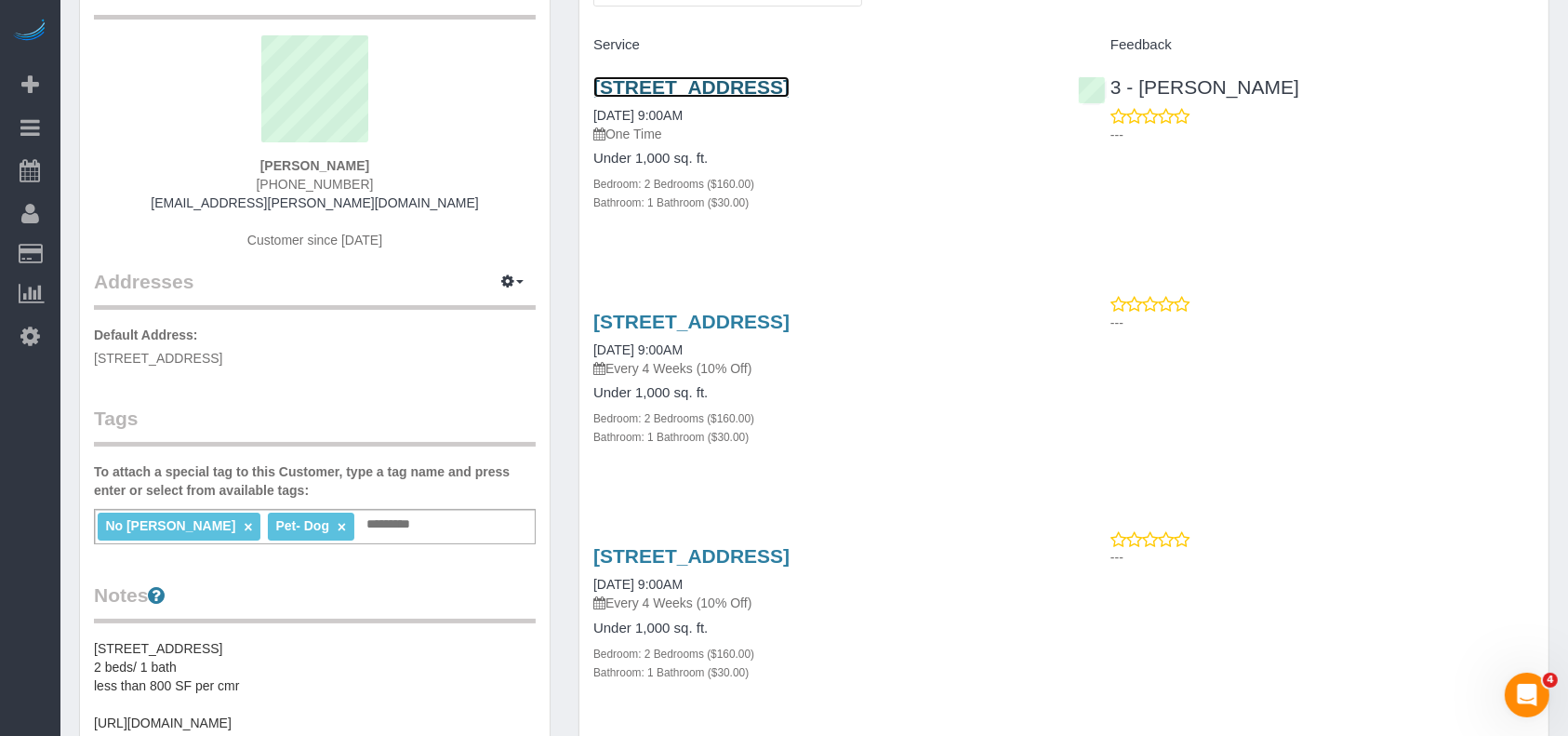
click at [790, 90] on link "5941 60th Street, Apt. 1, Flushing, NY 11378" at bounding box center [690, 87] width 196 height 22
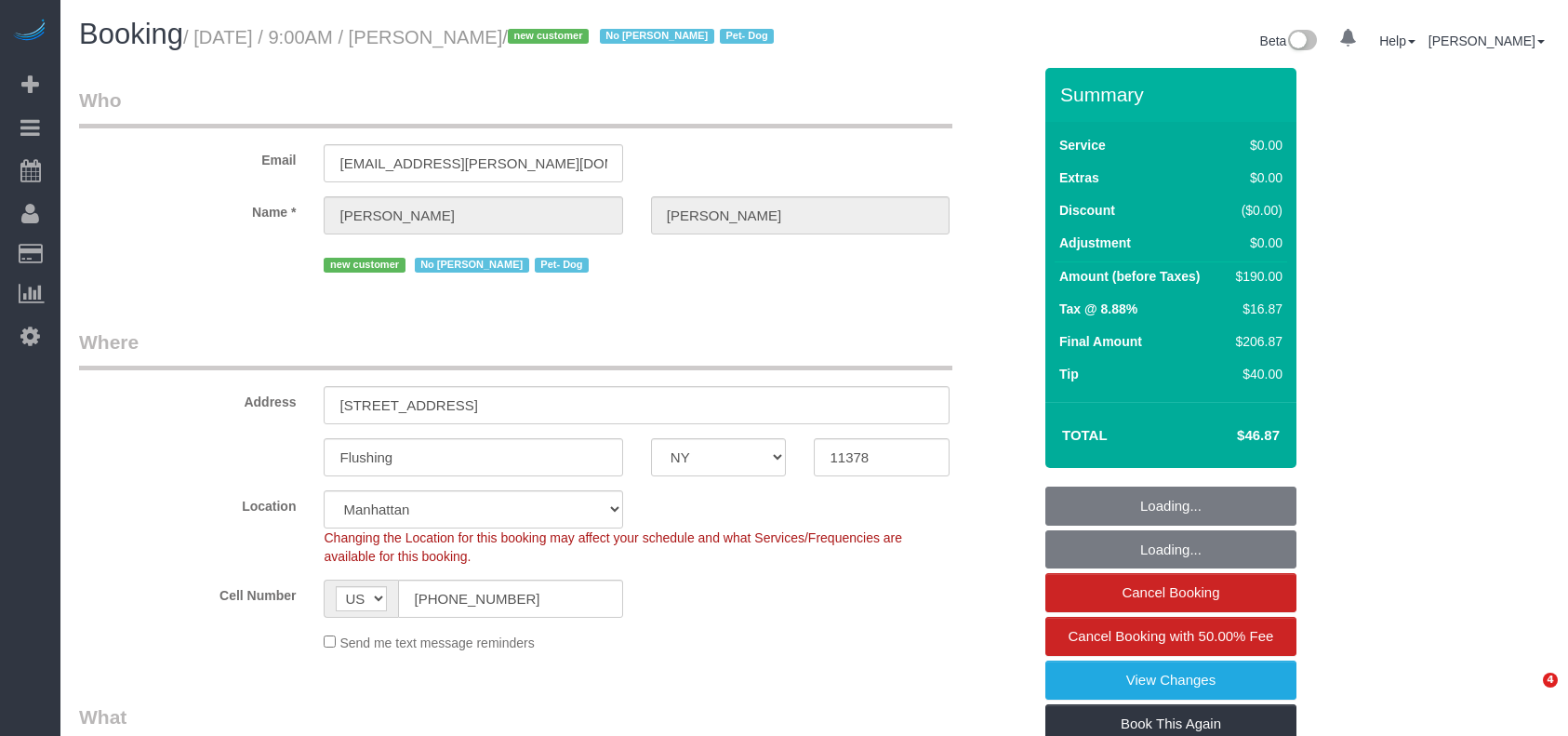
select select "NY"
select select "number:56"
select select "number:74"
select select "number:13"
select select "number:5"
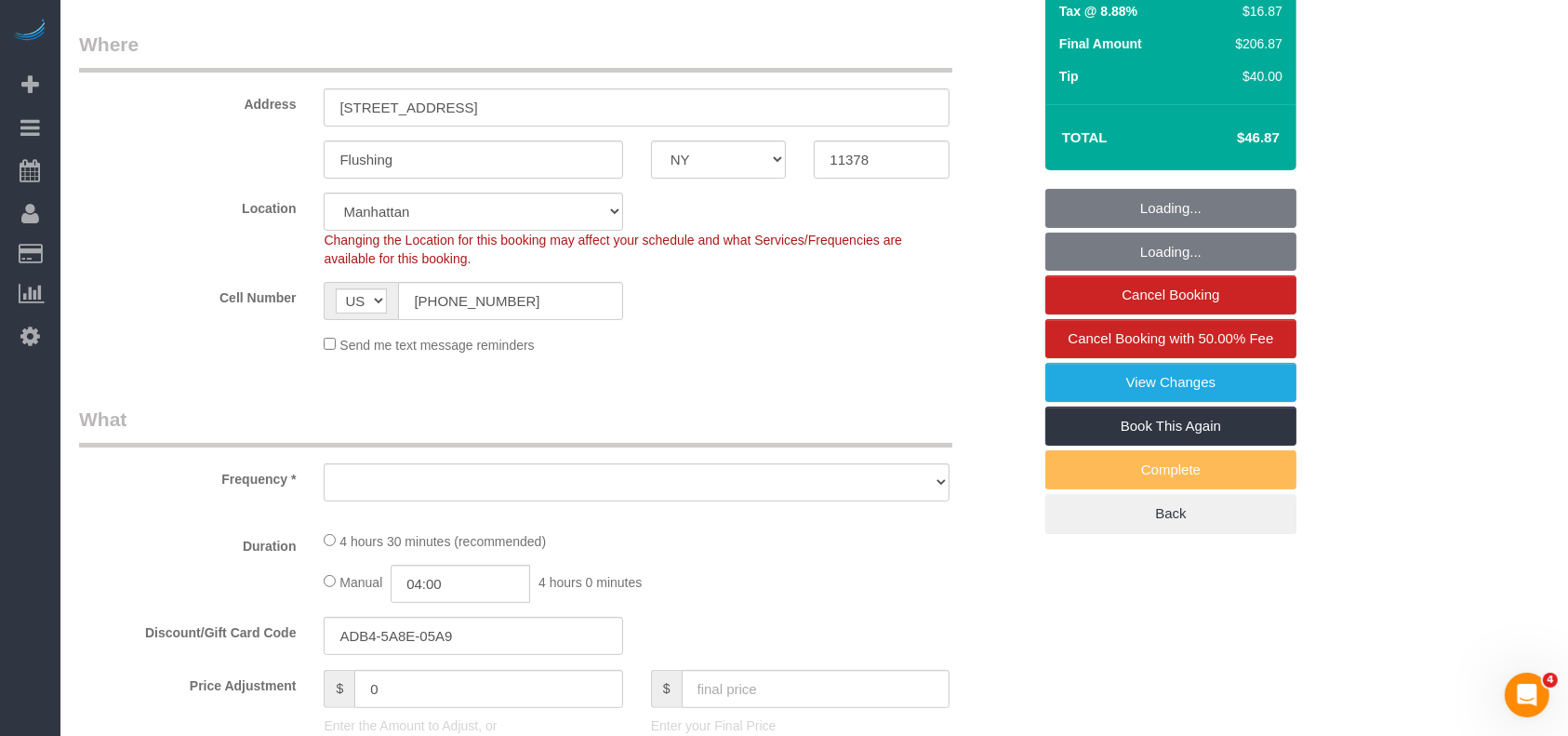
select select "object:1399"
select select "2"
select select "spot1"
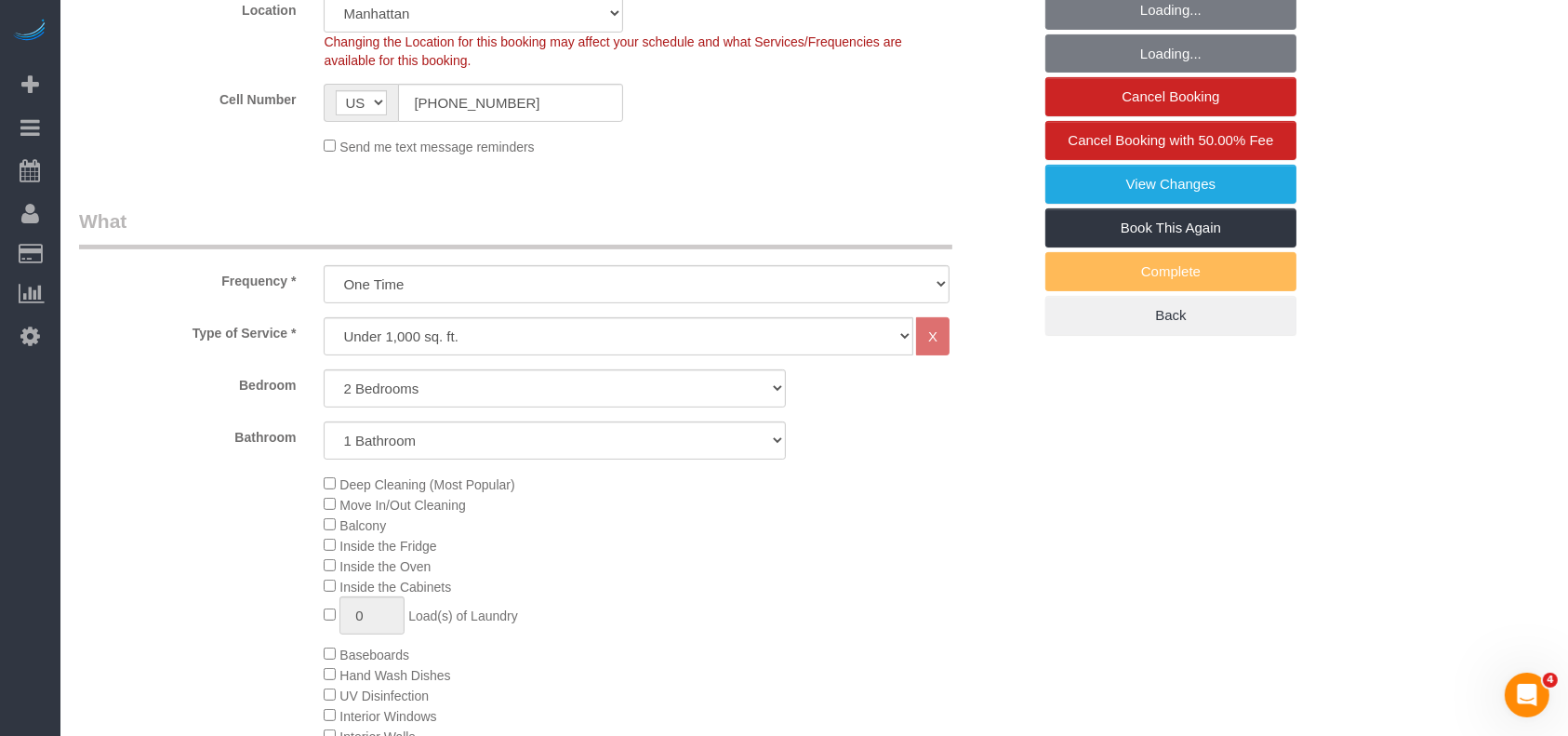
select select "2"
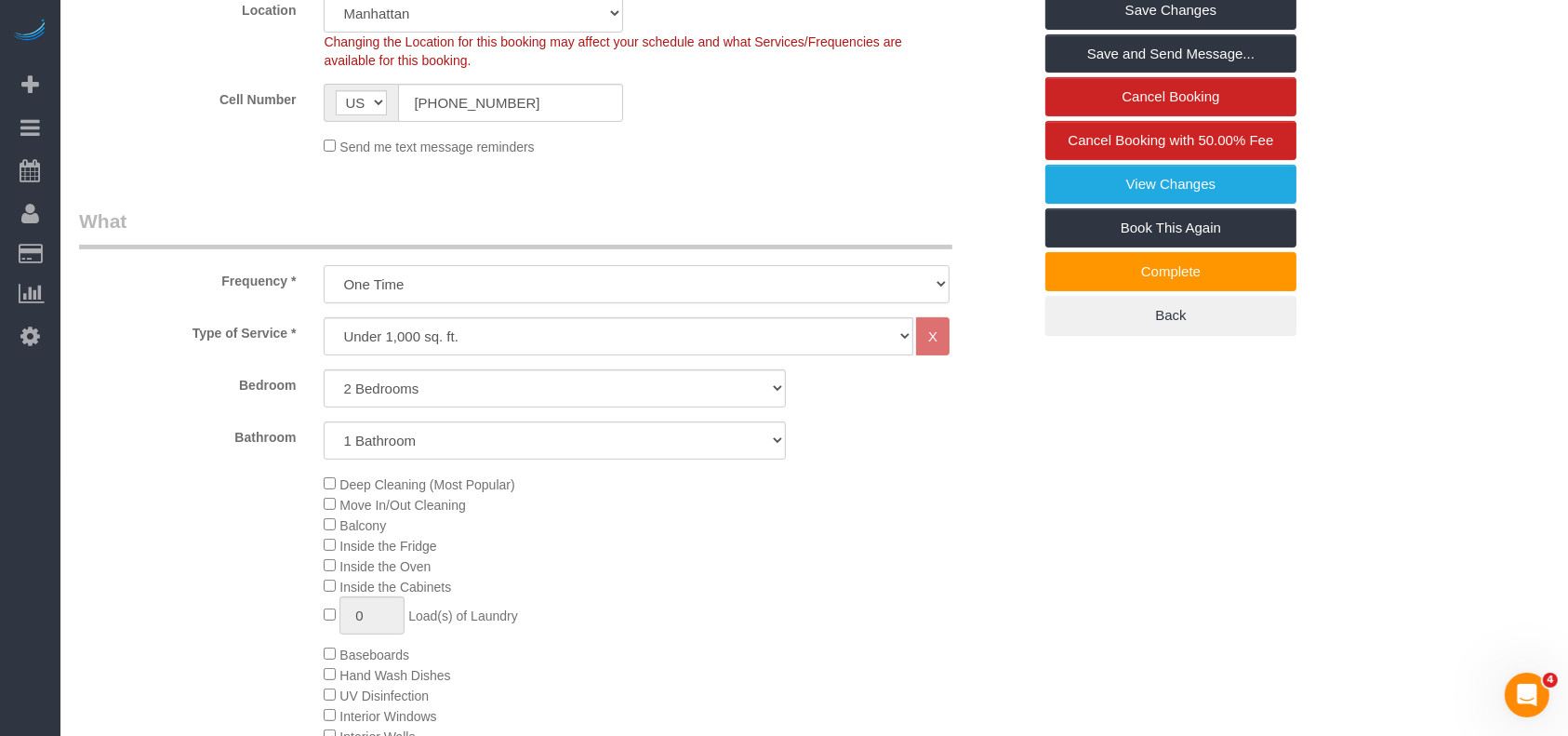
click at [897, 304] on select "One Time Weekly (20% Off) - 20.00% Every 2 Weeks (15% Off) - 15.00% Every 4 Wee…" at bounding box center [636, 284] width 626 height 38
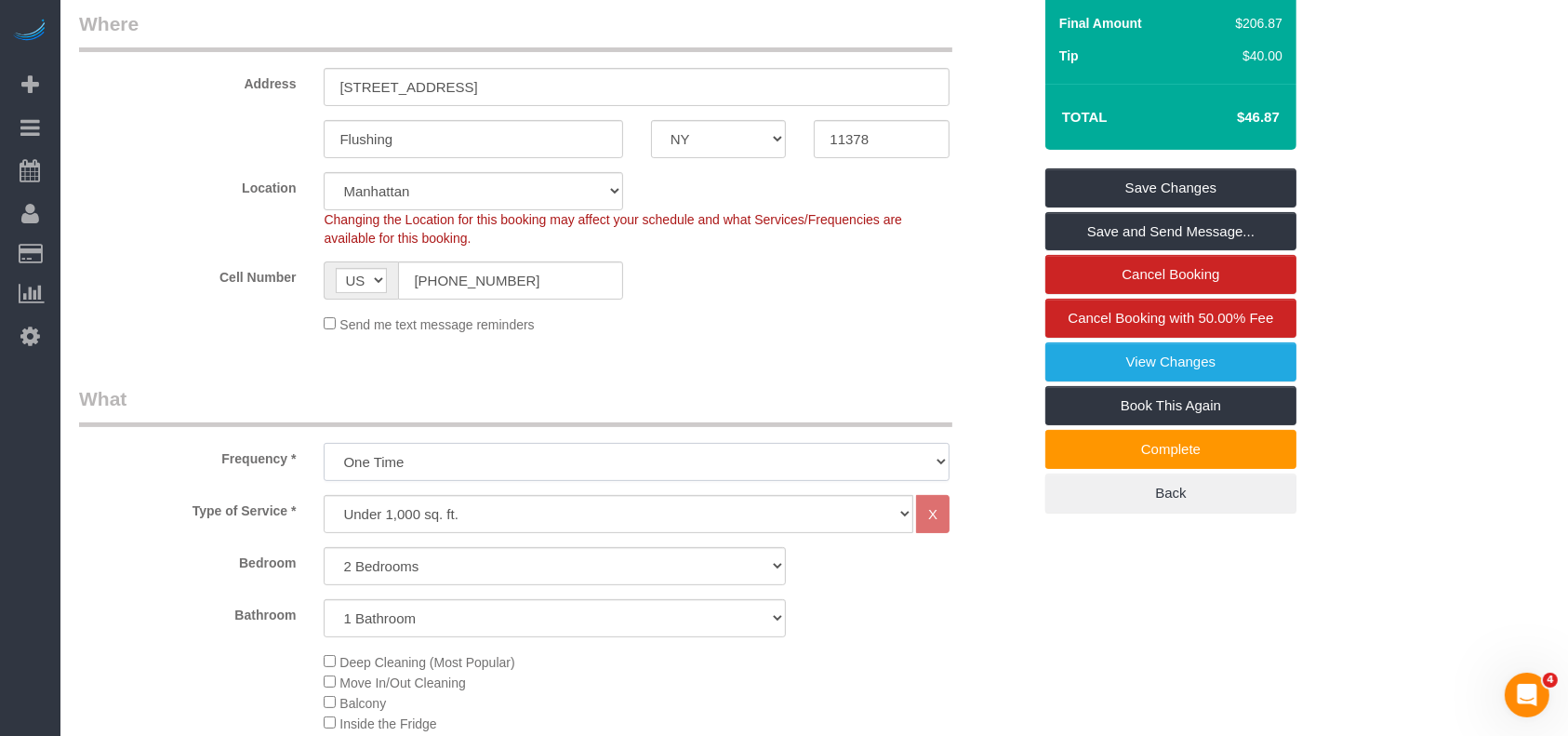
scroll to position [372, 0]
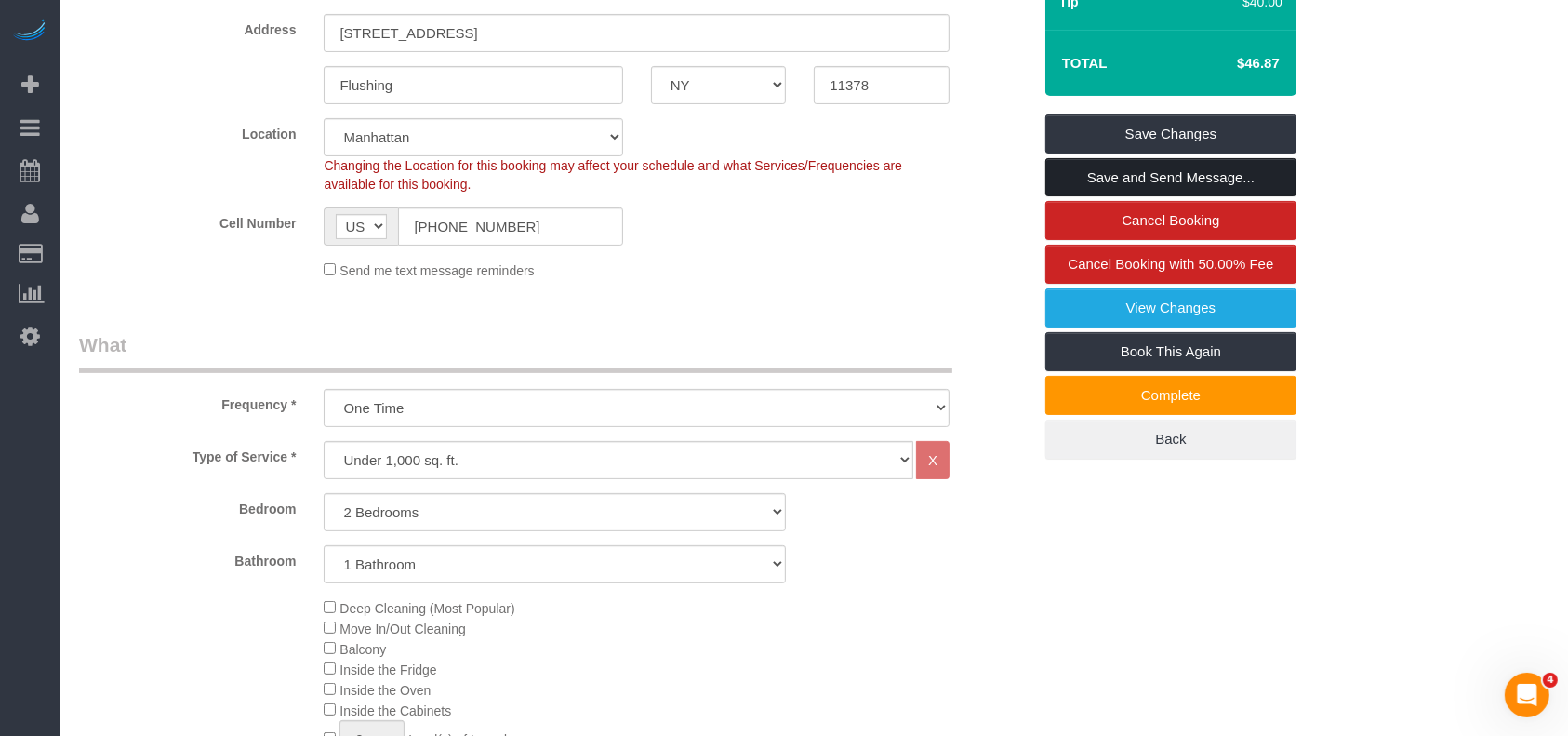
click at [1159, 191] on link "Save and Send Message..." at bounding box center [1170, 177] width 251 height 39
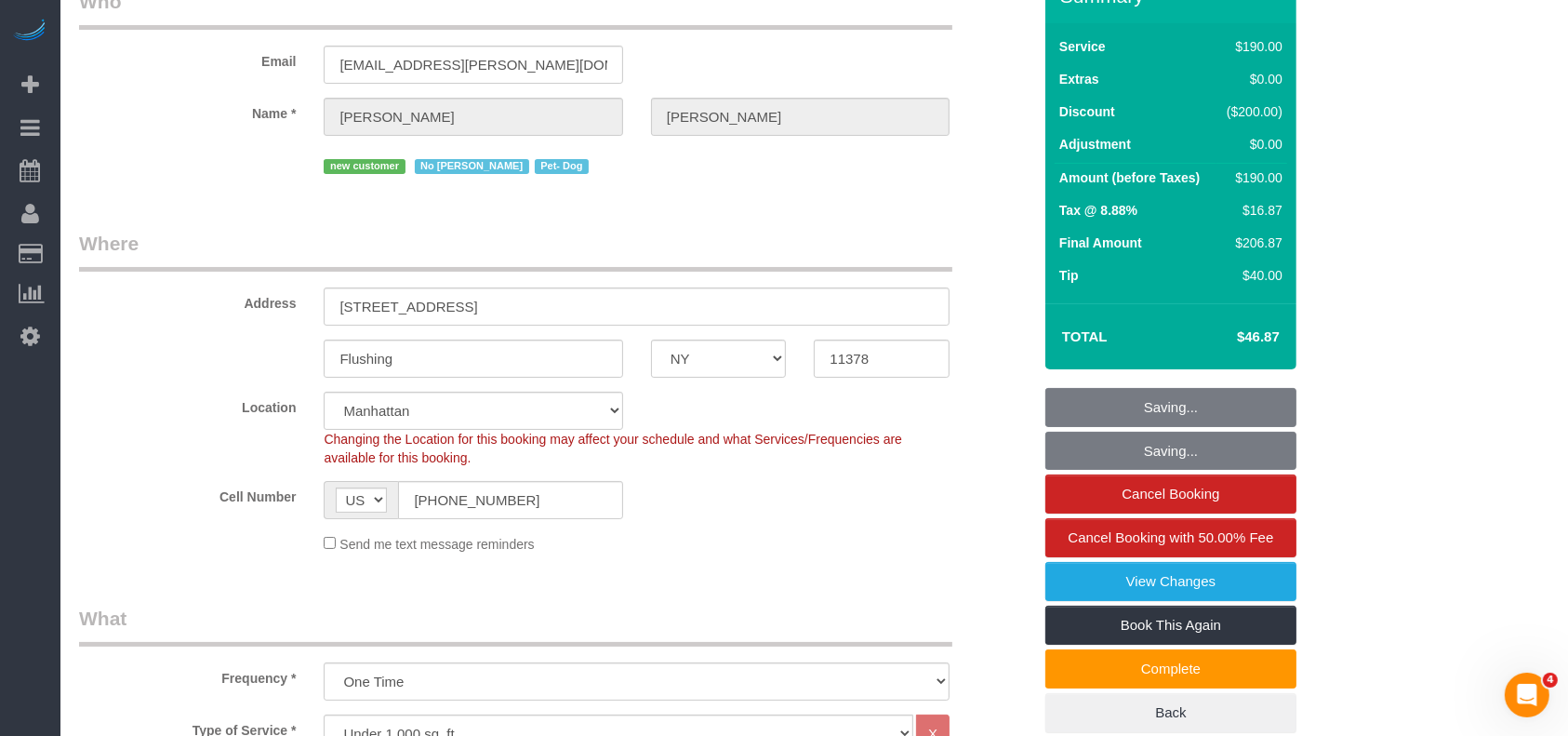
scroll to position [0, 0]
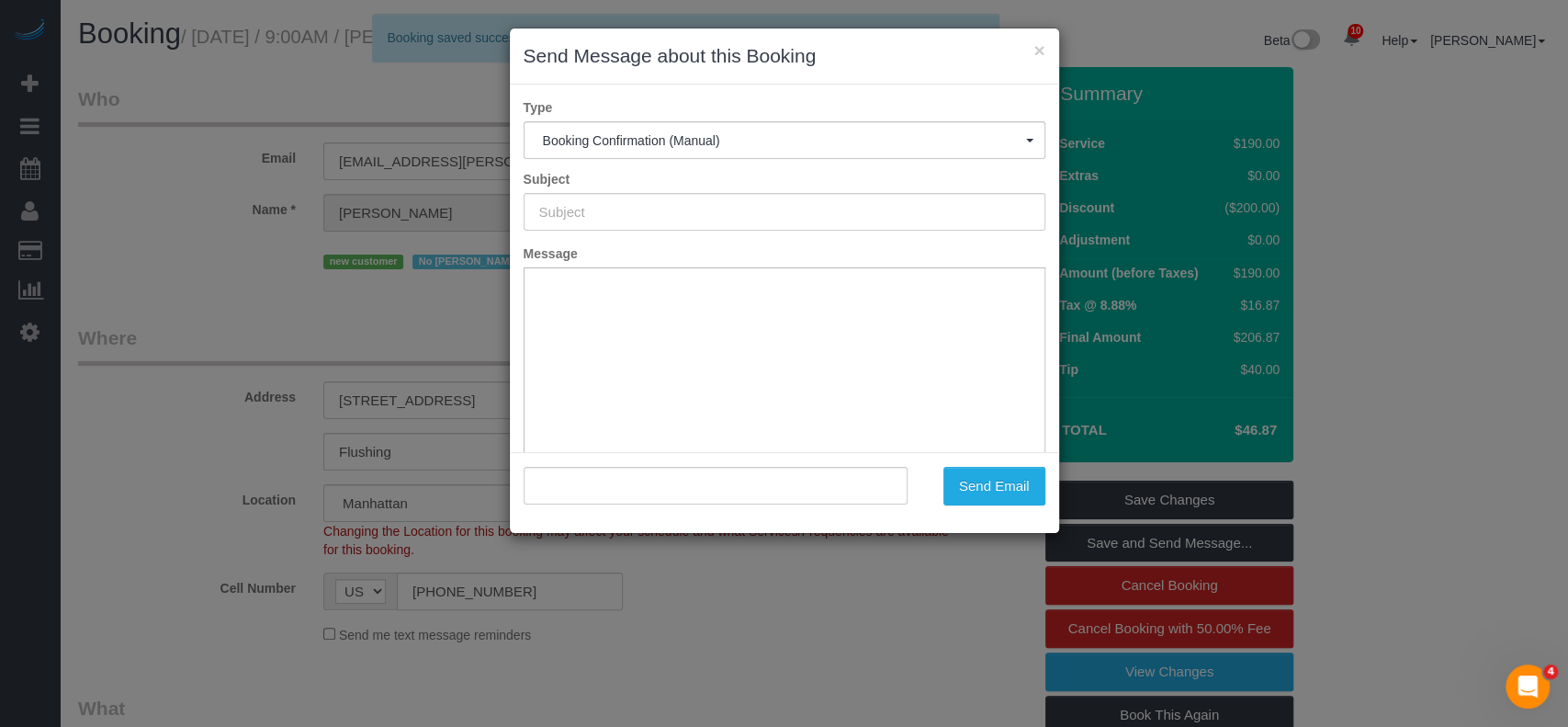
type input "Cleaning Confirmed for 08/16/2025 at 9:00am"
type input ""Stephanie DeJoy" <steph.dejoy@gmail.com>"
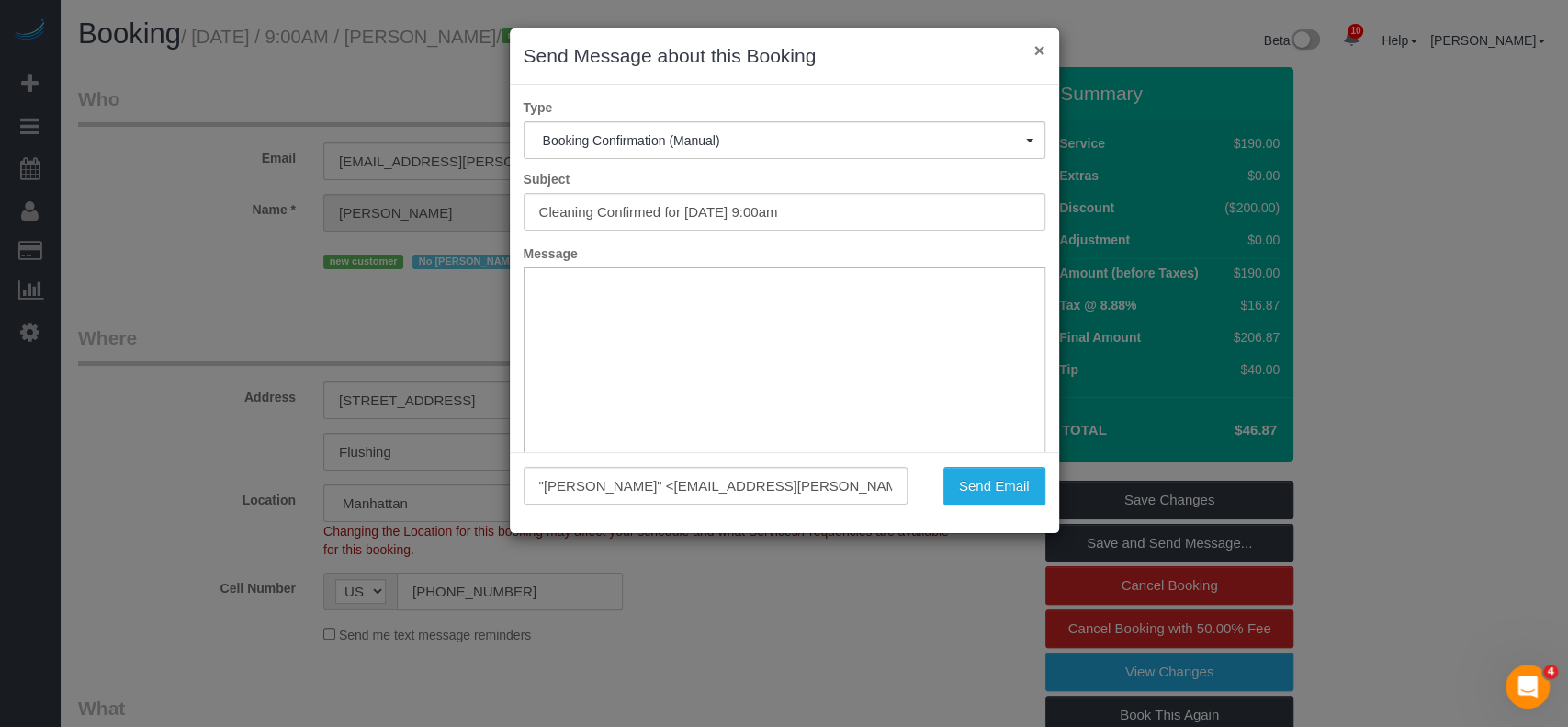
click at [1039, 43] on button "×" at bounding box center [1039, 50] width 11 height 20
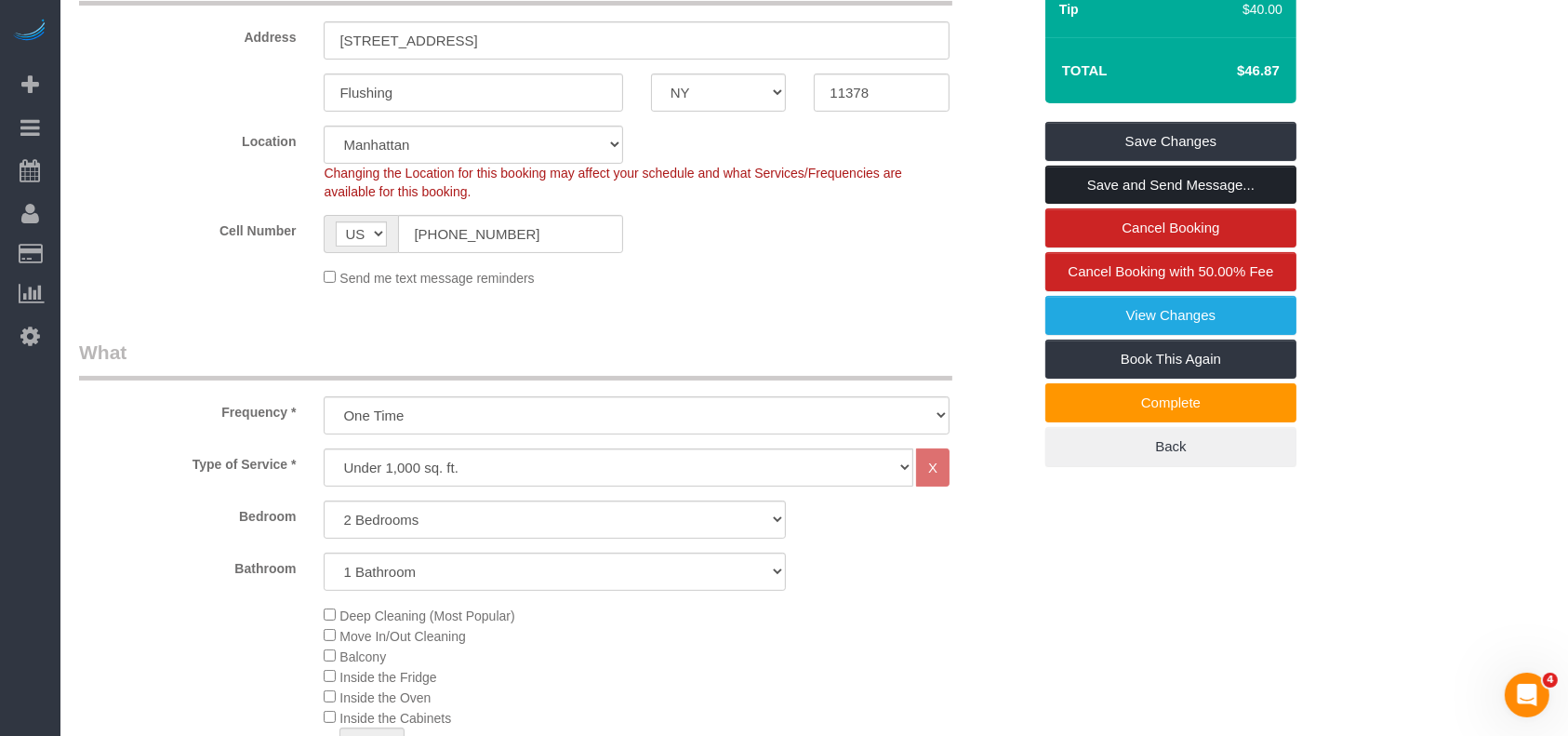
scroll to position [372, 0]
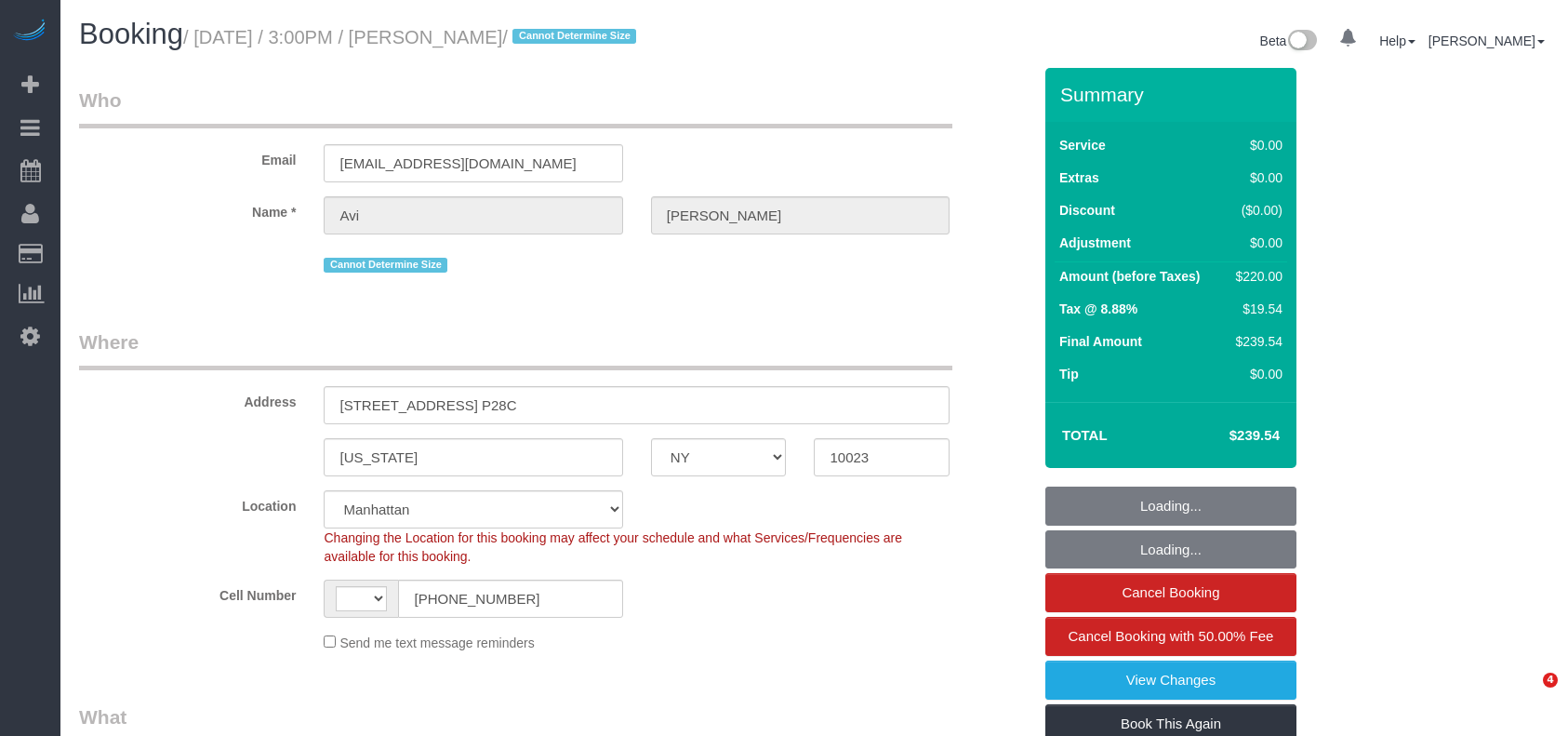
select select "NY"
select select "number:61"
select select "number:77"
select select "number:15"
select select "number:5"
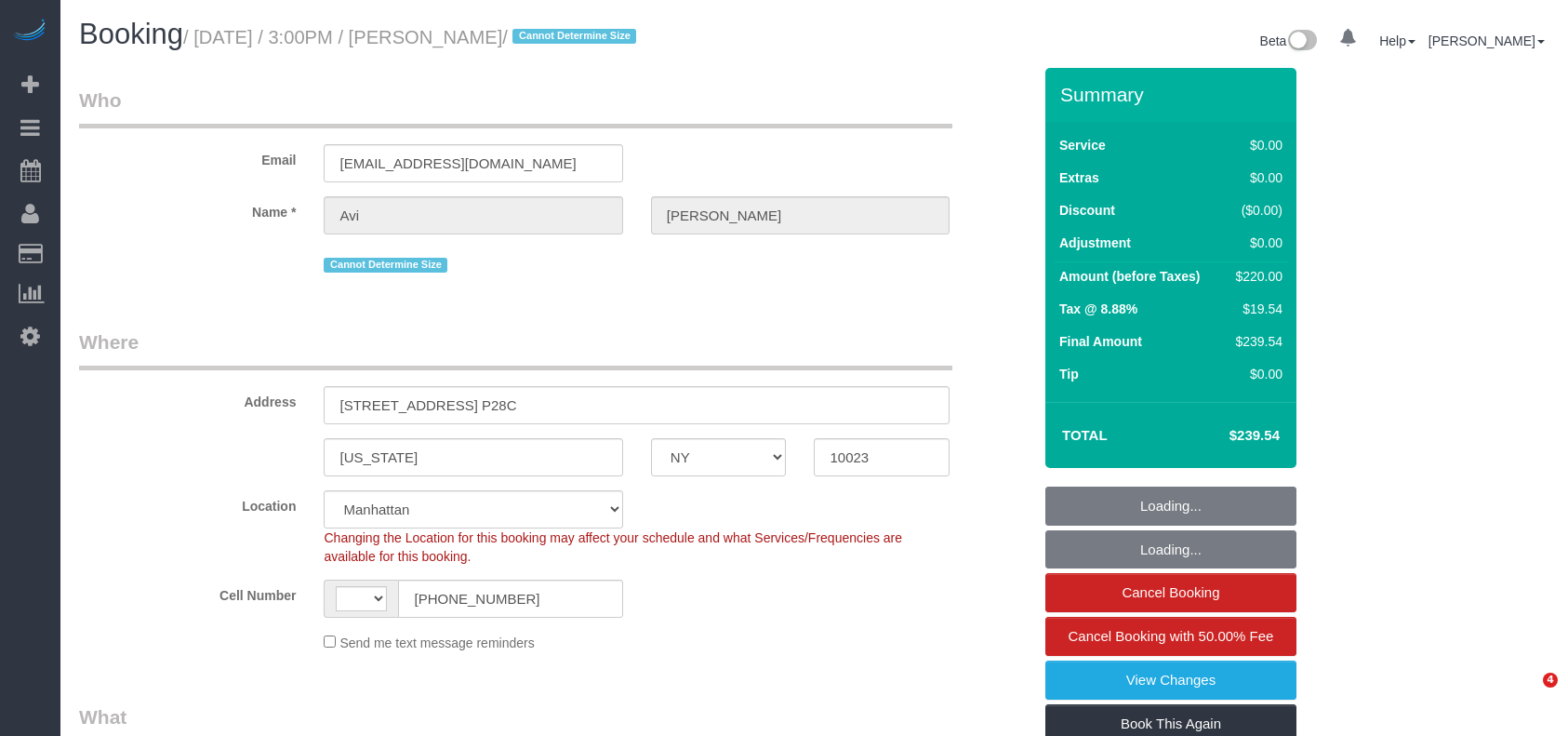
select select "object:962"
select select "string:[GEOGRAPHIC_DATA]"
select select "string:stripe-pm_1R1tF14VGloSiKo7U8tSIWlt"
select select "2"
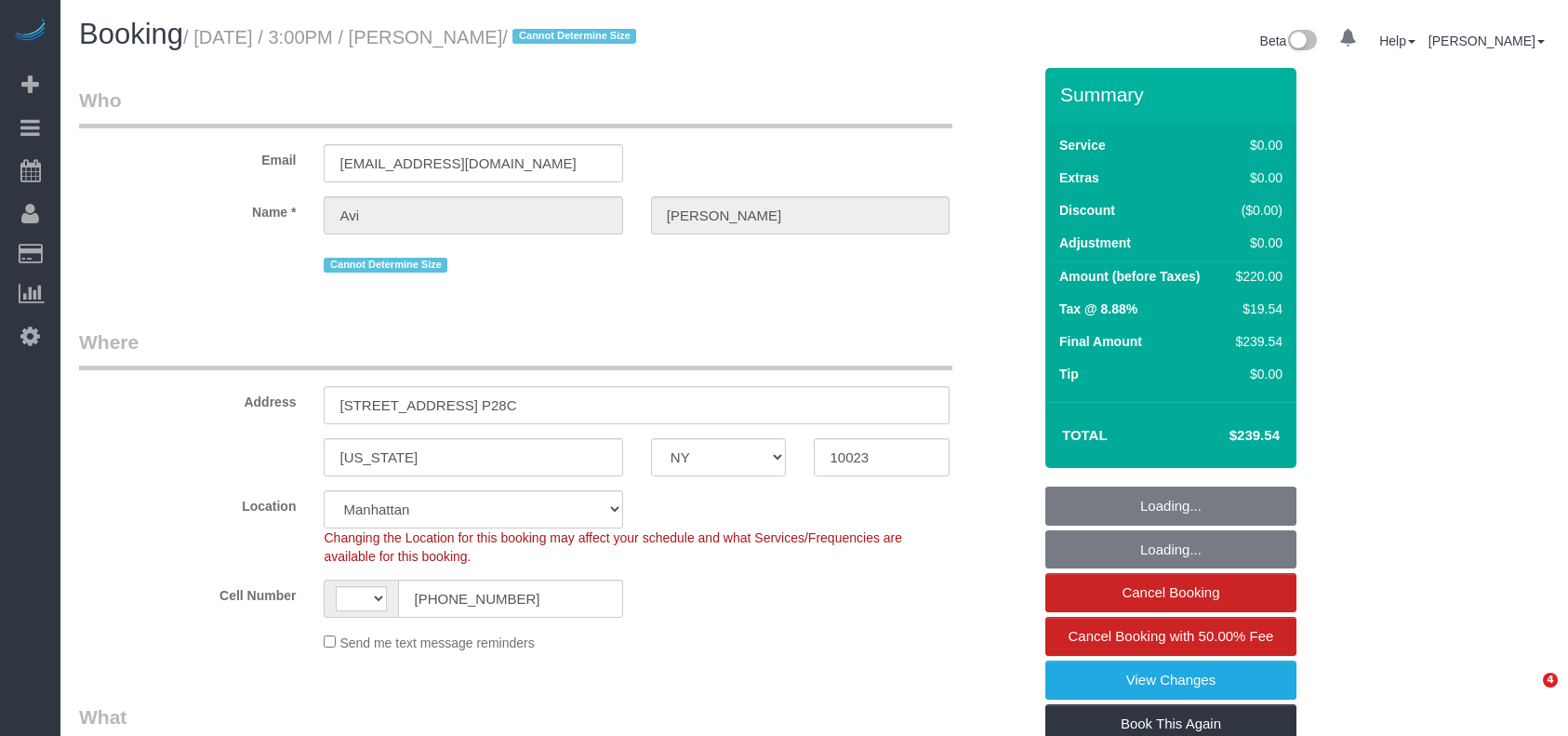
select select "spot1"
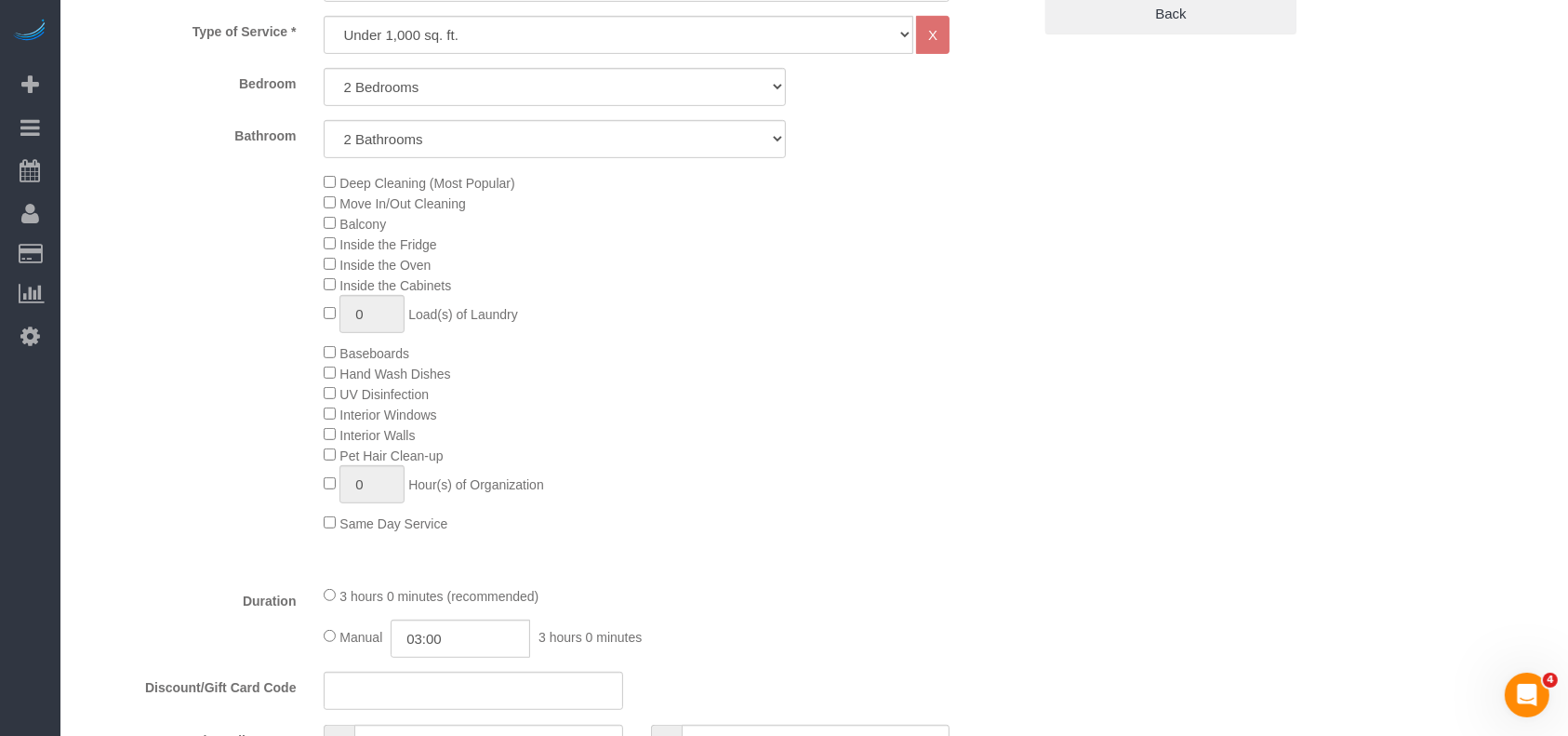
scroll to position [745, 0]
